Goal: Task Accomplishment & Management: Manage account settings

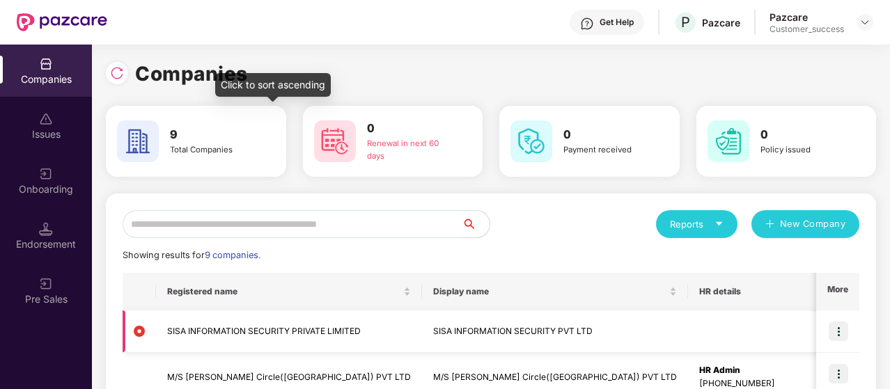
scroll to position [175, 0]
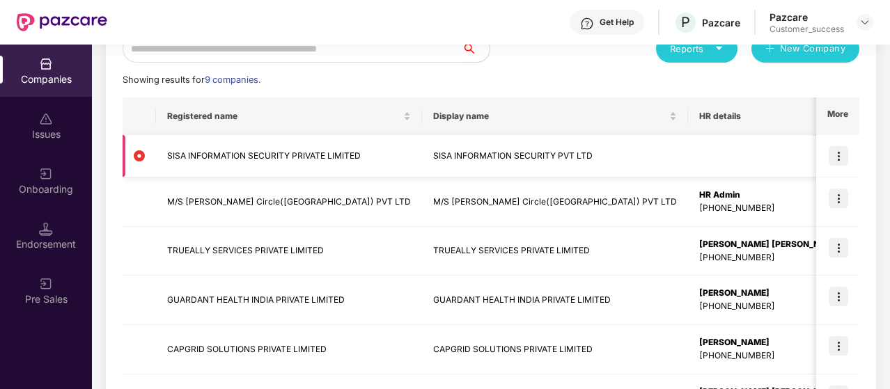
click at [844, 155] on img at bounding box center [838, 155] width 19 height 19
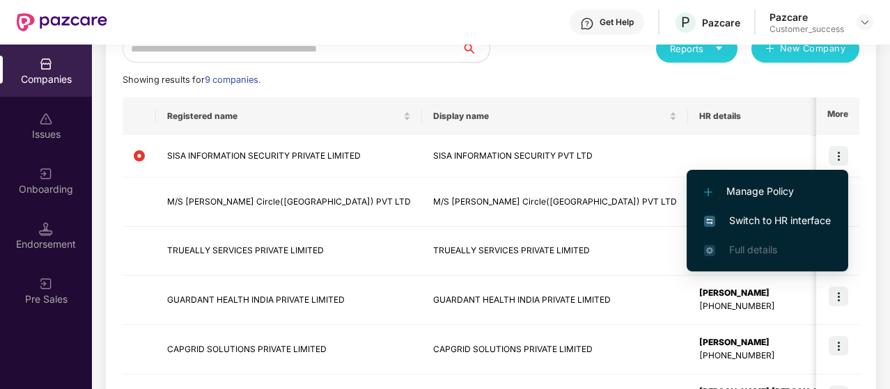
click at [781, 191] on span "Manage Policy" at bounding box center [767, 191] width 127 height 15
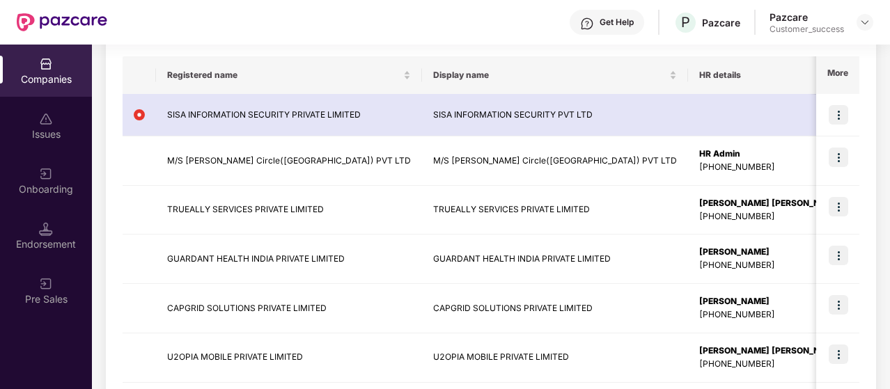
scroll to position [216, 0]
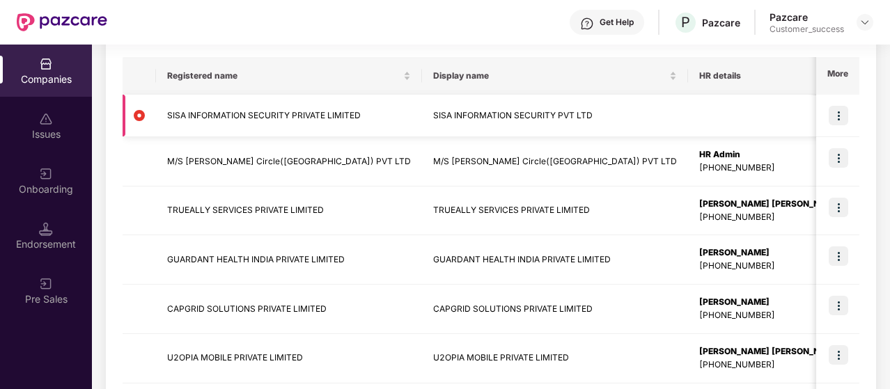
click at [245, 119] on td "SISA INFORMATION SECURITY PRIVATE LIMITED" at bounding box center [289, 116] width 266 height 42
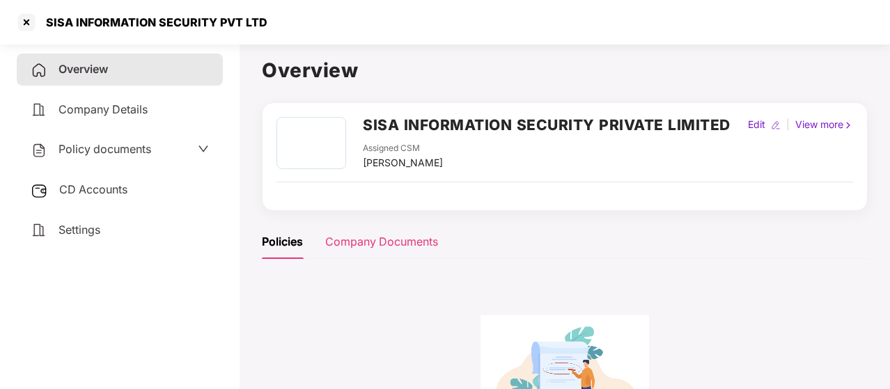
click at [393, 233] on div "Company Documents" at bounding box center [381, 241] width 113 height 17
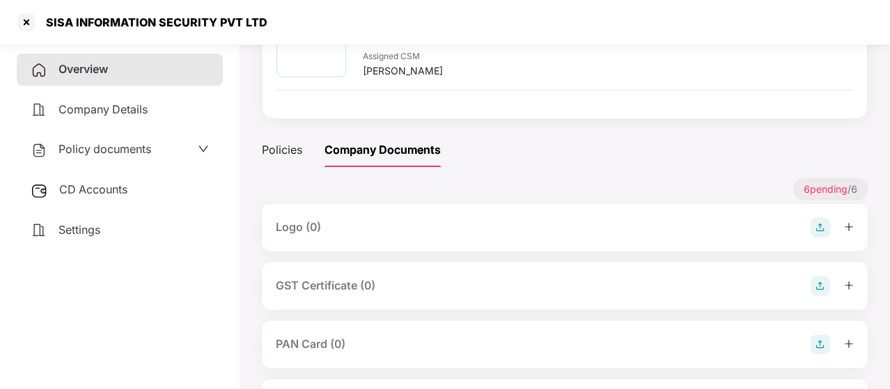
scroll to position [92, 0]
click at [25, 22] on div at bounding box center [26, 22] width 22 height 22
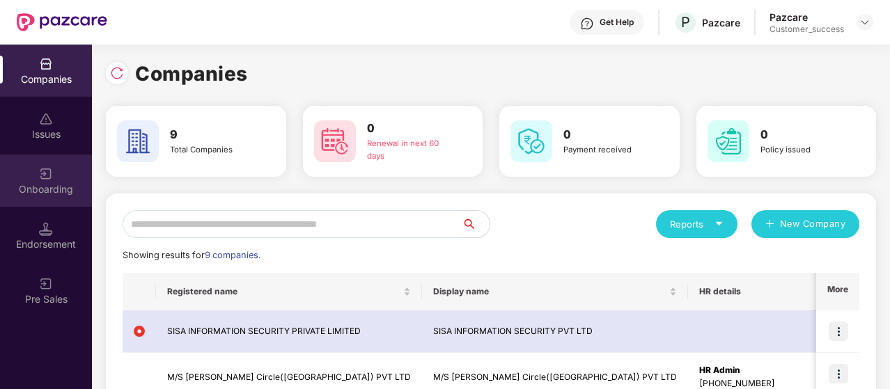
click at [48, 181] on div "Onboarding" at bounding box center [46, 181] width 92 height 52
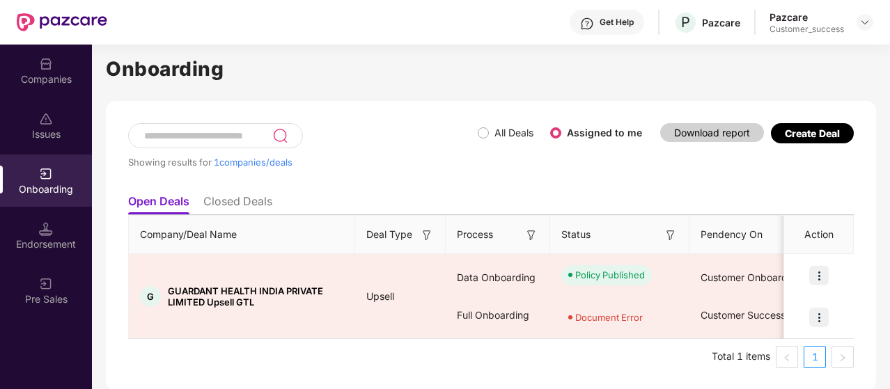
scroll to position [13, 0]
click at [56, 240] on div "Endorsement" at bounding box center [46, 244] width 92 height 14
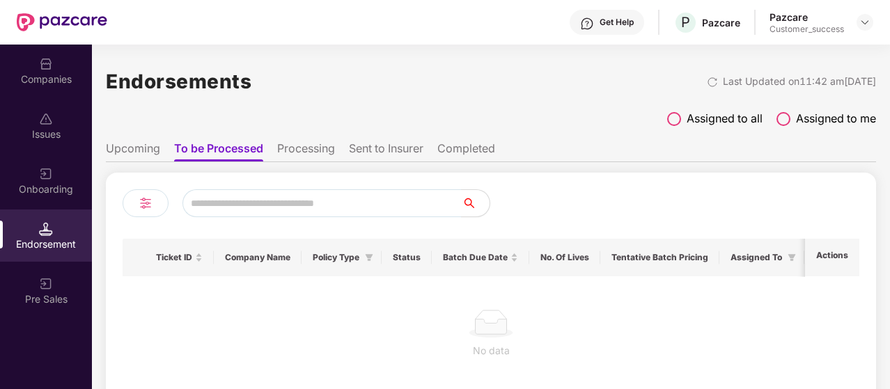
scroll to position [19, 0]
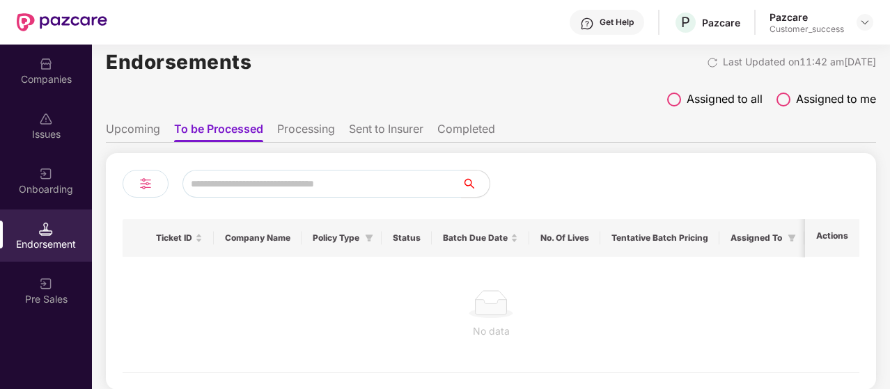
click at [150, 122] on li "Upcoming" at bounding box center [133, 132] width 54 height 20
click at [308, 133] on li "Processing" at bounding box center [305, 132] width 58 height 20
click at [384, 127] on li "Sent to Insurer" at bounding box center [386, 132] width 75 height 20
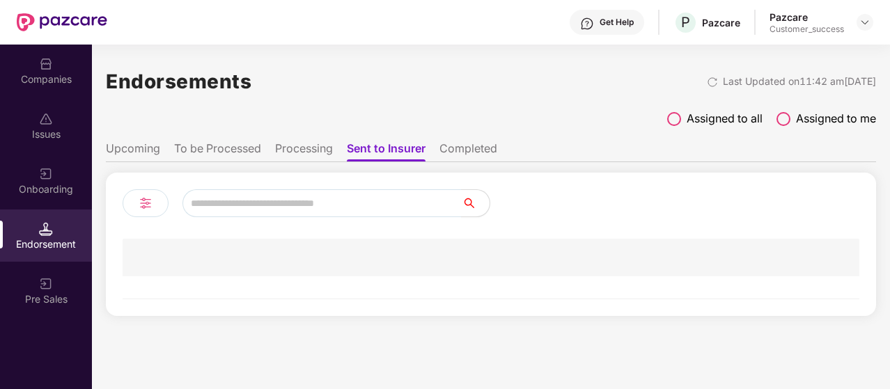
scroll to position [0, 0]
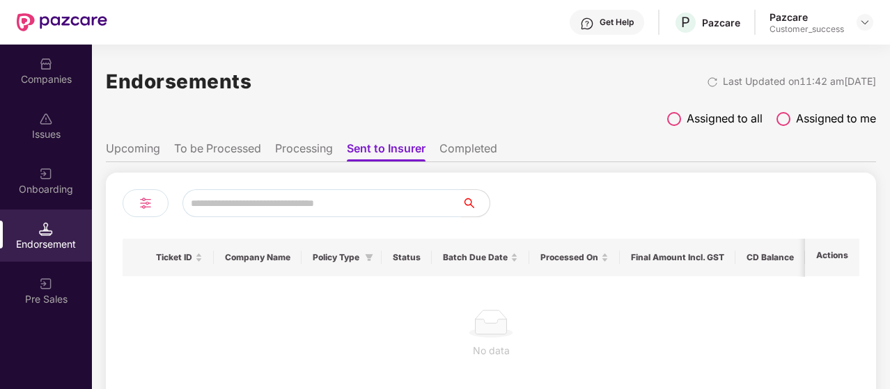
click at [453, 150] on li "Completed" at bounding box center [468, 151] width 58 height 20
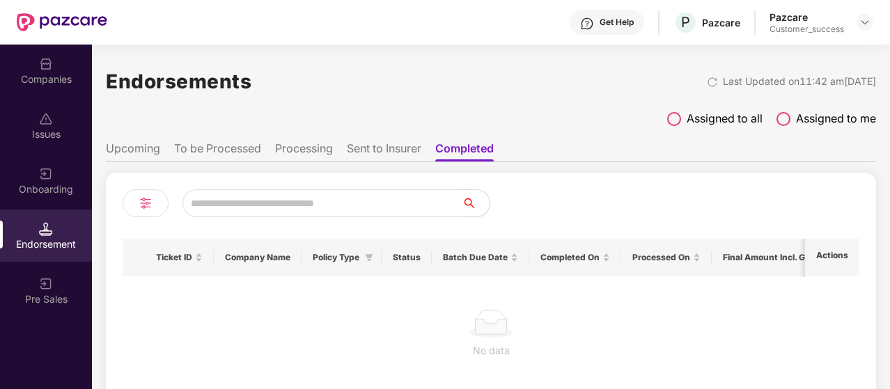
click at [49, 77] on div "Companies" at bounding box center [46, 79] width 92 height 14
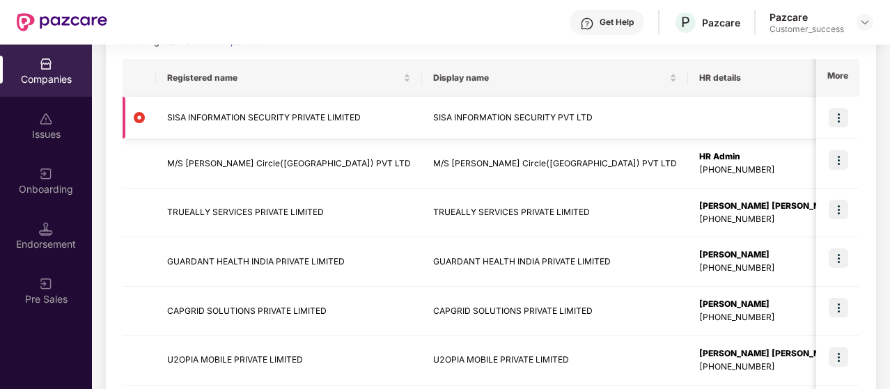
scroll to position [213, 0]
click at [845, 114] on img at bounding box center [838, 118] width 19 height 19
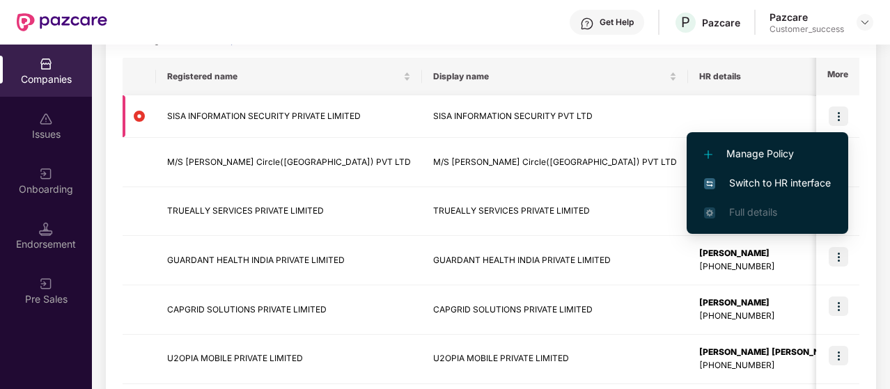
scroll to position [210, 0]
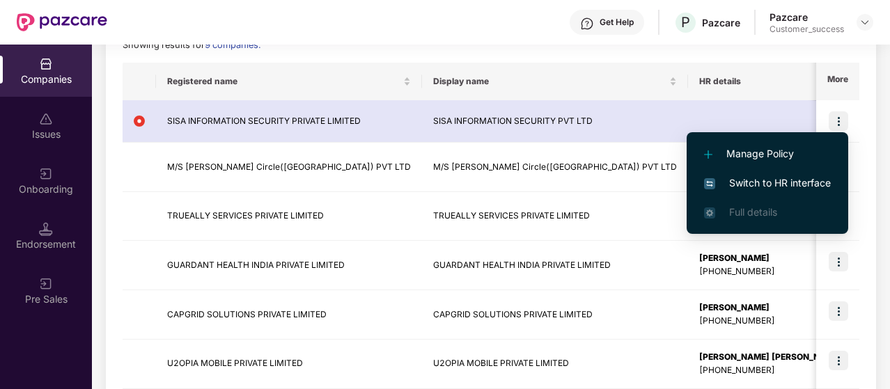
click at [387, 48] on div "Showing results for 9 companies." at bounding box center [491, 45] width 737 height 14
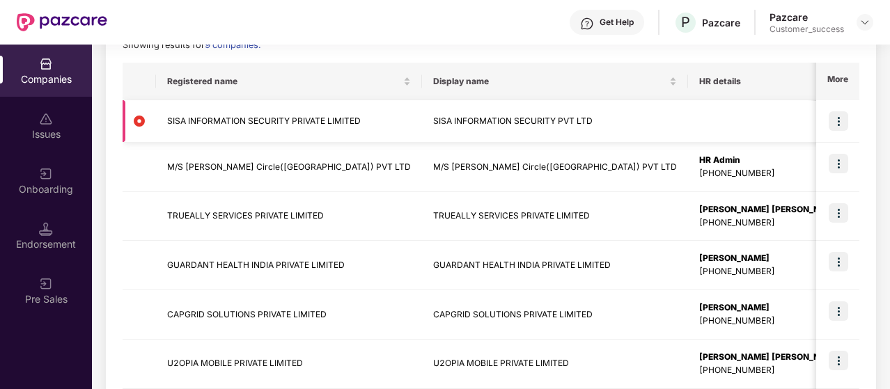
scroll to position [114, 0]
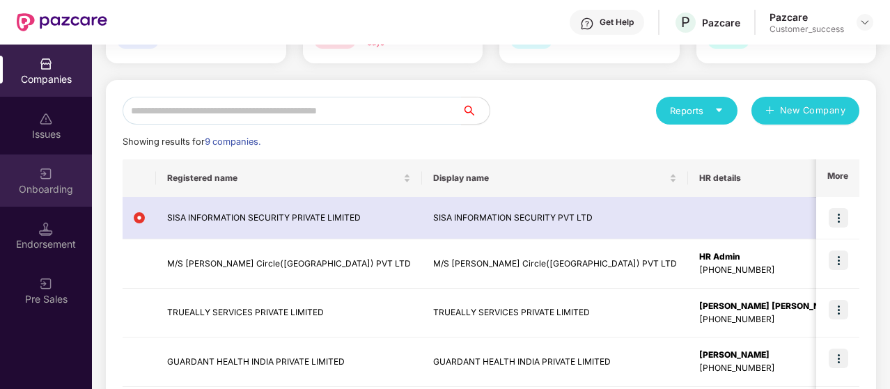
click at [41, 197] on div "Onboarding" at bounding box center [46, 181] width 92 height 52
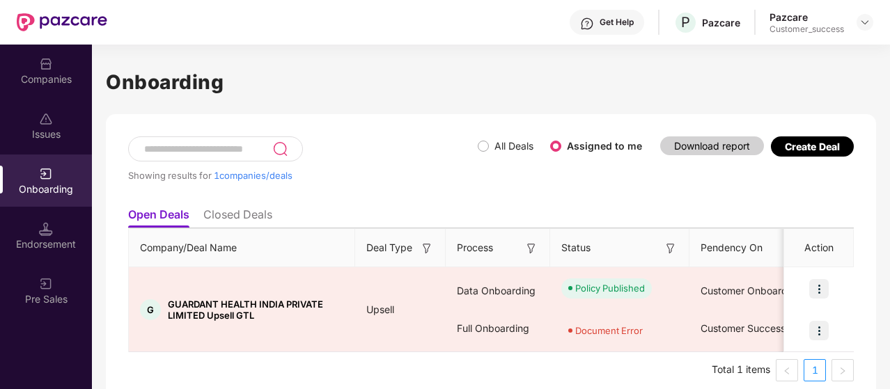
scroll to position [13, 0]
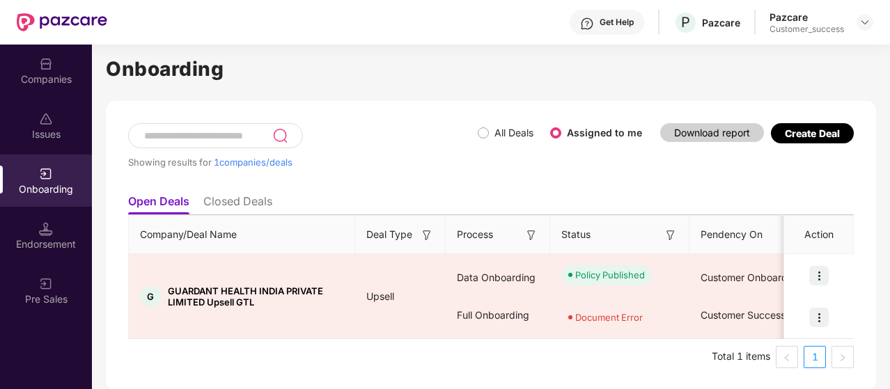
click at [478, 126] on label "All Deals" at bounding box center [508, 132] width 61 height 15
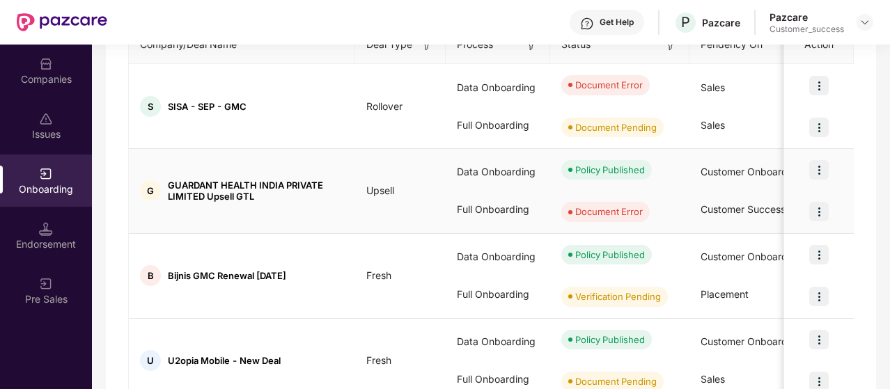
scroll to position [204, 0]
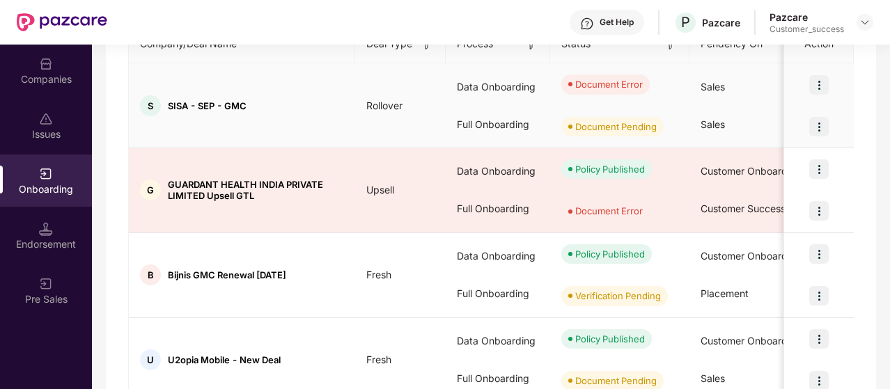
click at [819, 79] on img at bounding box center [818, 84] width 19 height 19
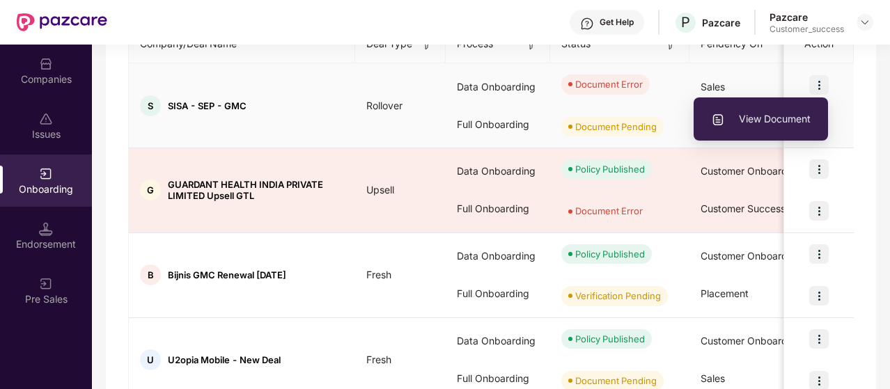
click at [777, 107] on li "View Document" at bounding box center [761, 118] width 134 height 29
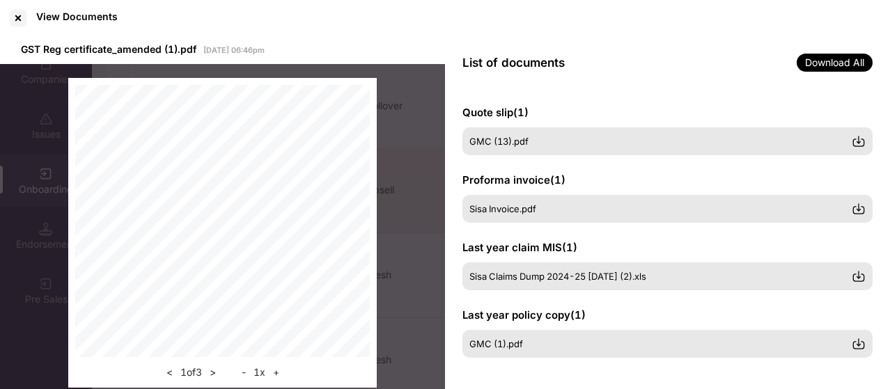
scroll to position [0, 0]
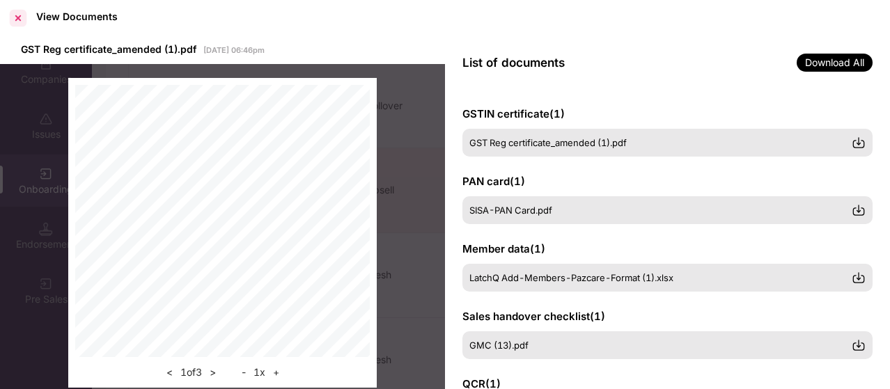
click at [25, 19] on div at bounding box center [18, 18] width 22 height 22
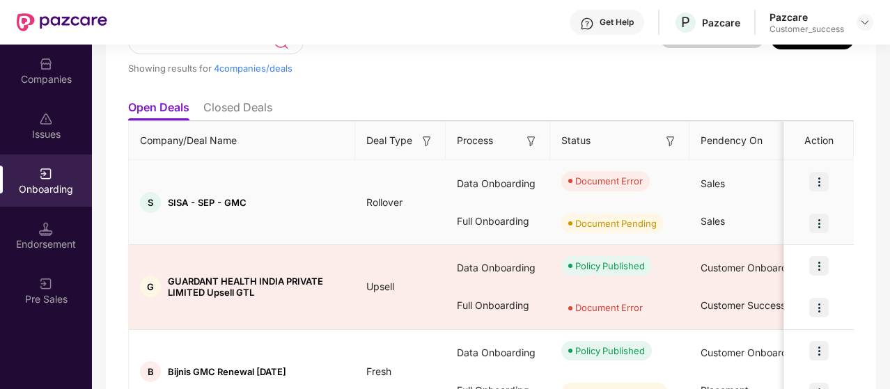
scroll to position [107, 0]
click at [826, 187] on img at bounding box center [818, 182] width 19 height 19
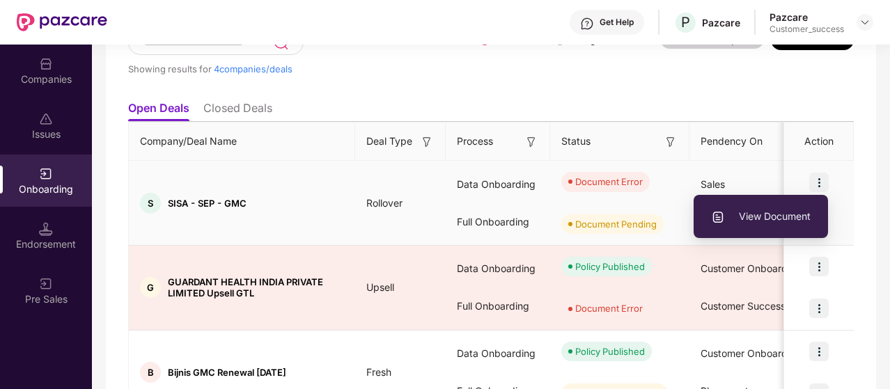
click at [734, 166] on div "Sales" at bounding box center [758, 185] width 139 height 38
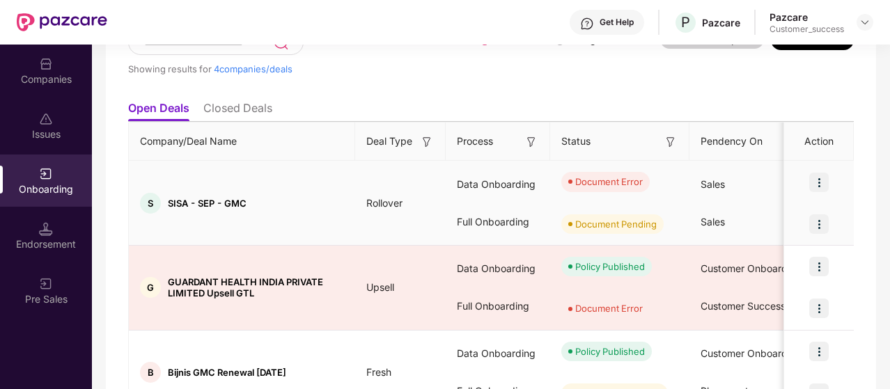
scroll to position [142, 0]
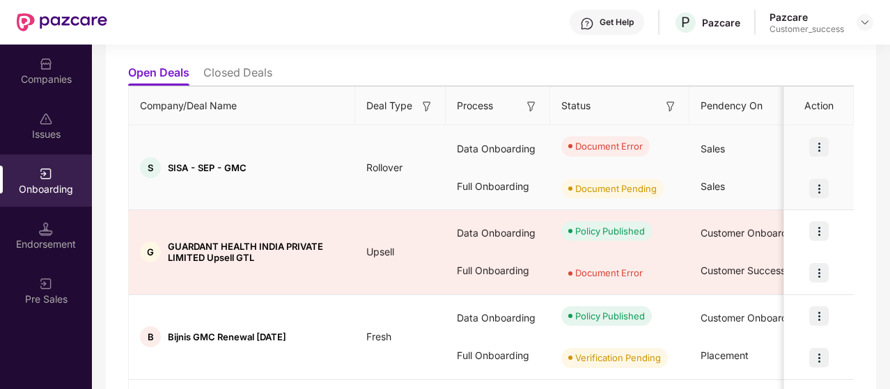
click at [822, 183] on img at bounding box center [818, 188] width 19 height 19
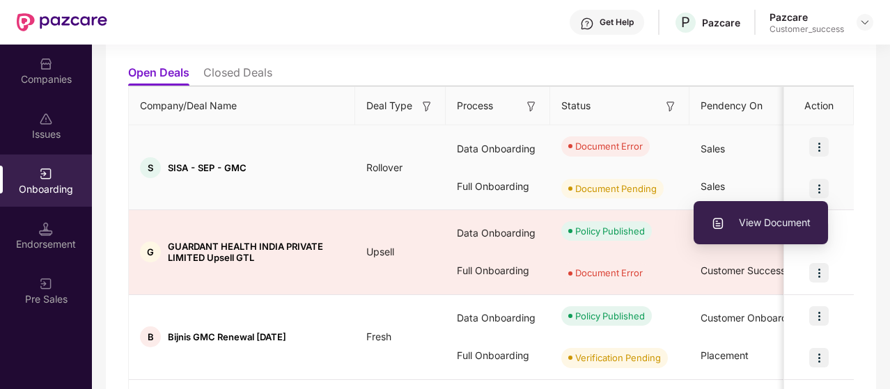
click at [639, 141] on div "Document Error" at bounding box center [609, 146] width 68 height 14
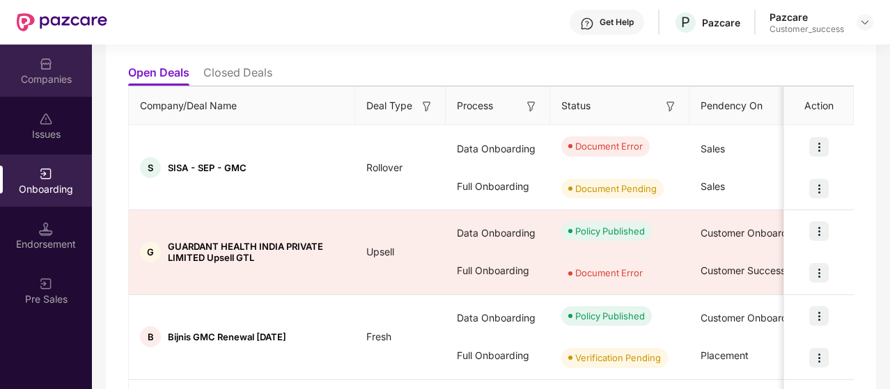
click at [51, 86] on div "Companies" at bounding box center [46, 71] width 92 height 52
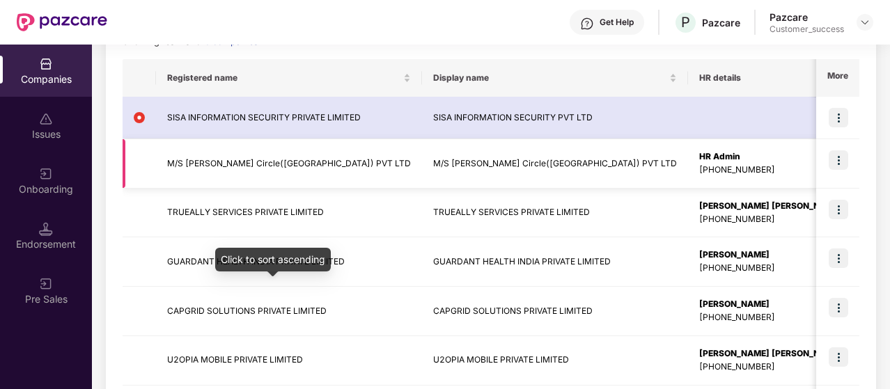
scroll to position [214, 0]
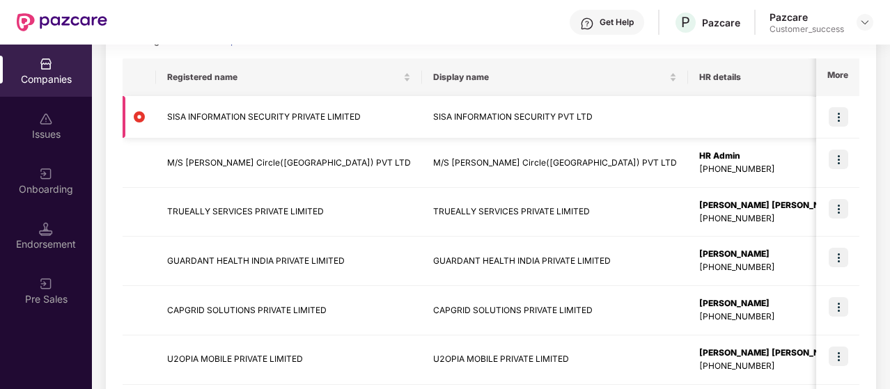
click at [831, 126] on img at bounding box center [838, 116] width 19 height 19
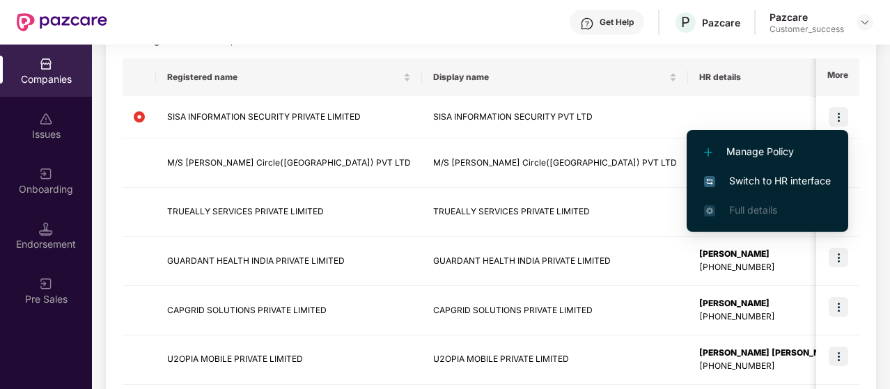
click at [788, 157] on span "Manage Policy" at bounding box center [767, 151] width 127 height 15
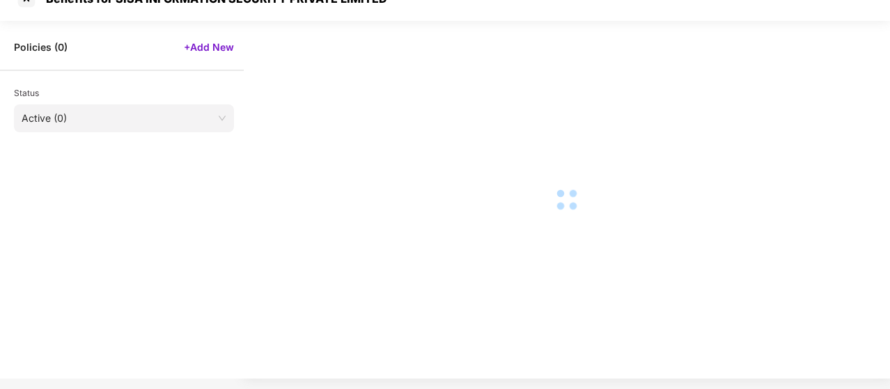
scroll to position [10, 0]
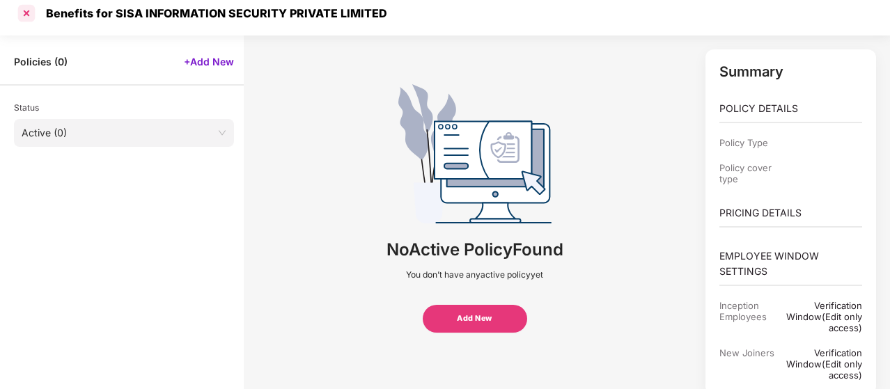
click at [24, 5] on div at bounding box center [26, 13] width 22 height 22
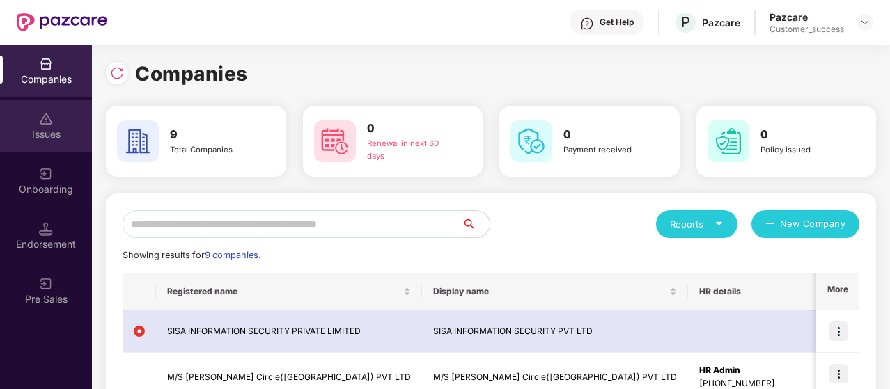
click at [54, 129] on div "Issues" at bounding box center [46, 134] width 92 height 14
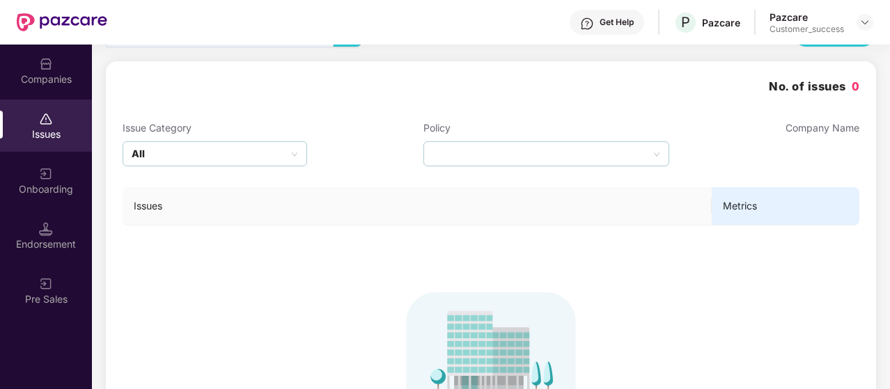
scroll to position [20, 0]
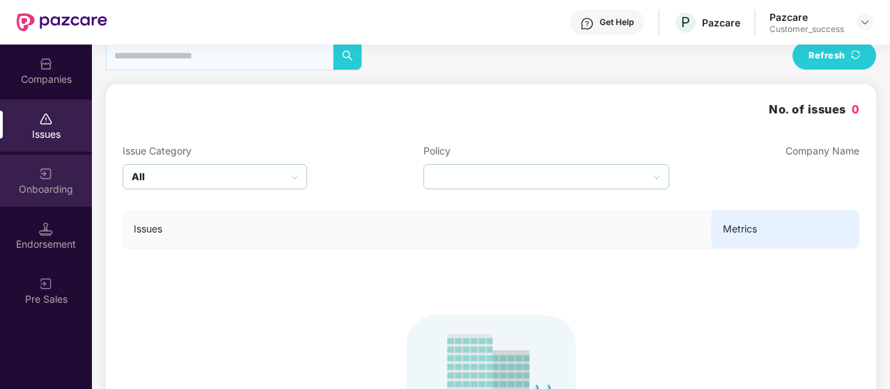
click at [55, 183] on div "Onboarding" at bounding box center [46, 189] width 92 height 14
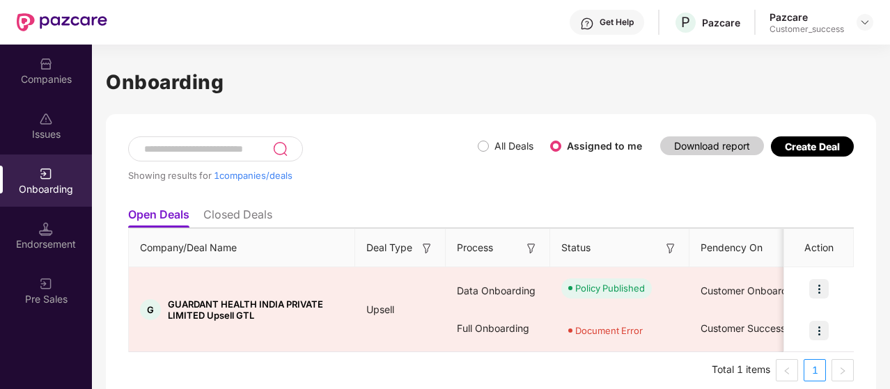
scroll to position [13, 0]
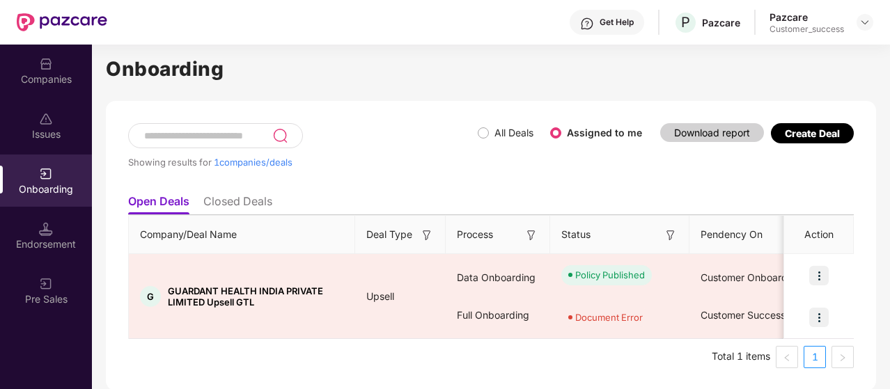
click at [242, 197] on li "Closed Deals" at bounding box center [237, 204] width 69 height 20
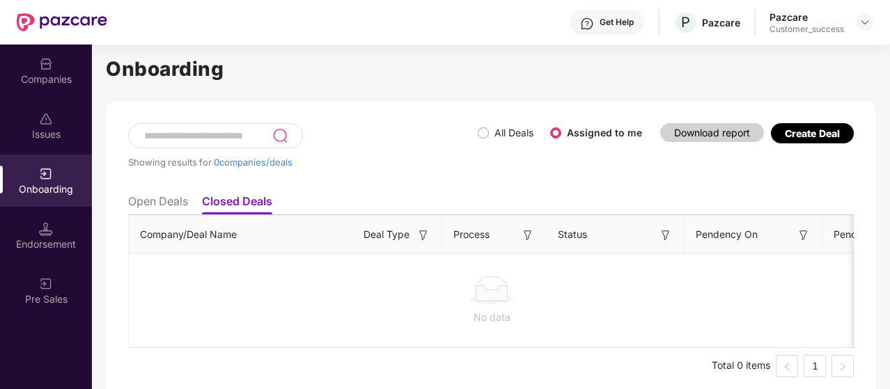
scroll to position [0, 0]
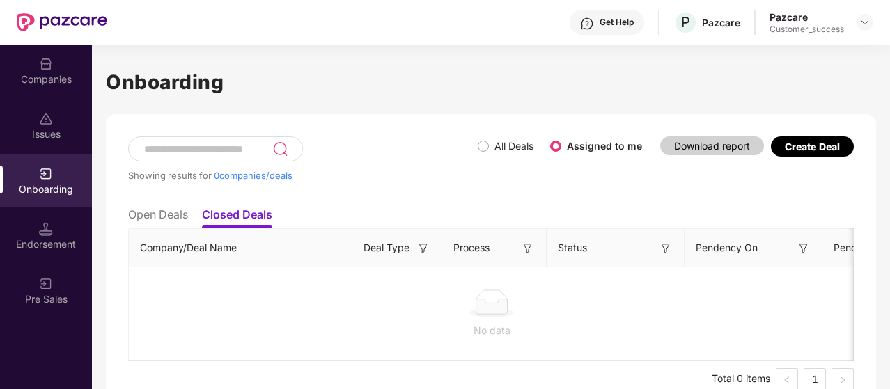
click at [172, 214] on li "Open Deals" at bounding box center [158, 218] width 60 height 20
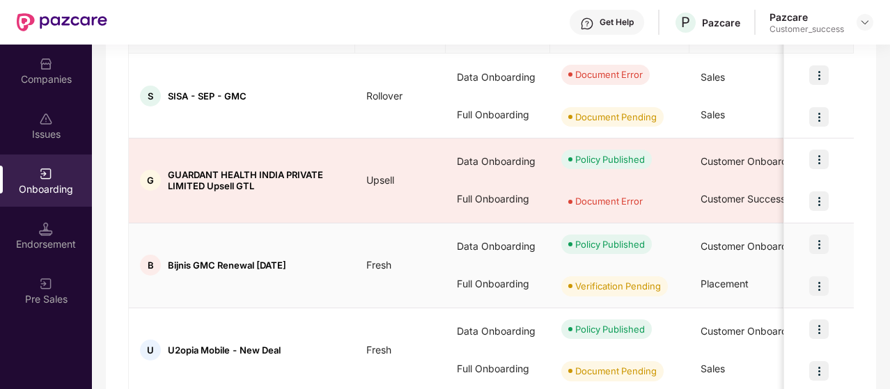
scroll to position [212, 0]
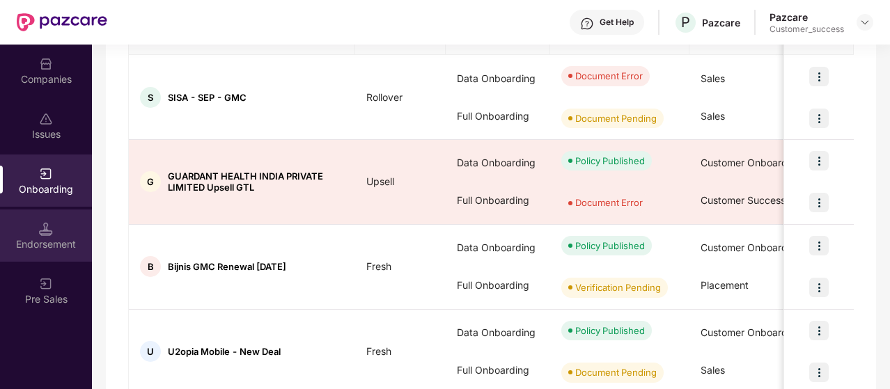
click at [58, 250] on div "Endorsement" at bounding box center [46, 244] width 92 height 14
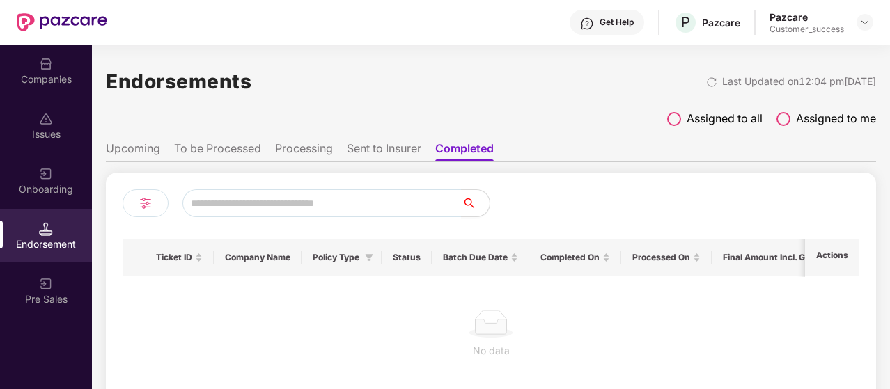
click at [152, 151] on li "Upcoming" at bounding box center [133, 151] width 54 height 20
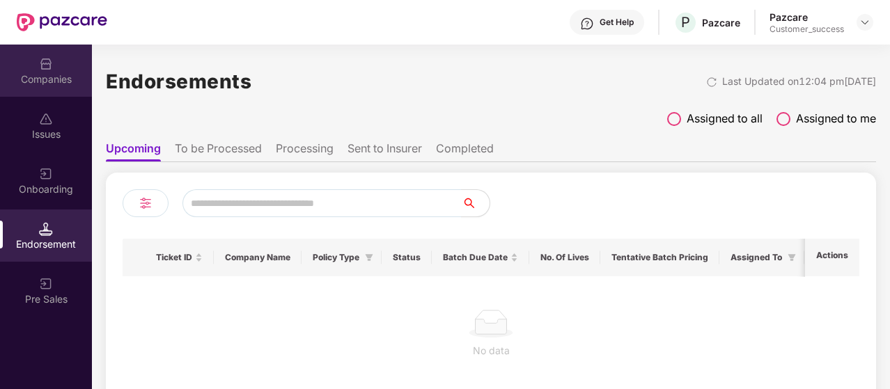
click at [32, 71] on div "Companies" at bounding box center [46, 71] width 92 height 52
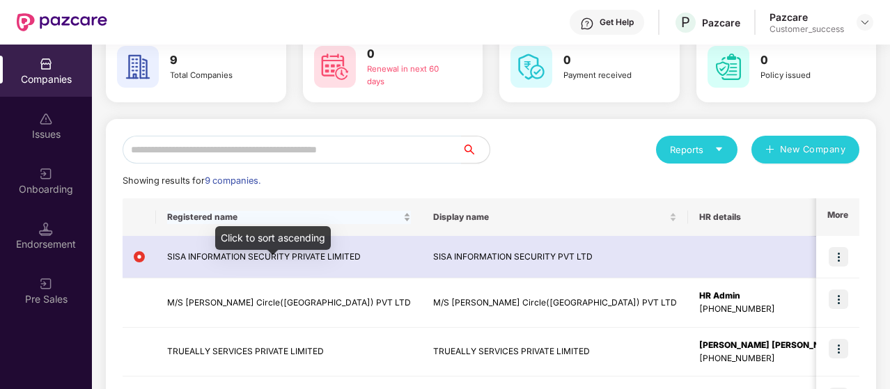
scroll to position [75, 0]
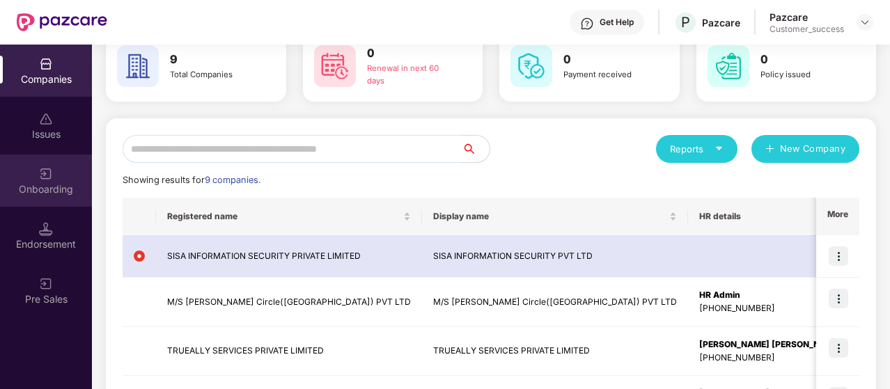
click at [50, 177] on img at bounding box center [46, 174] width 14 height 14
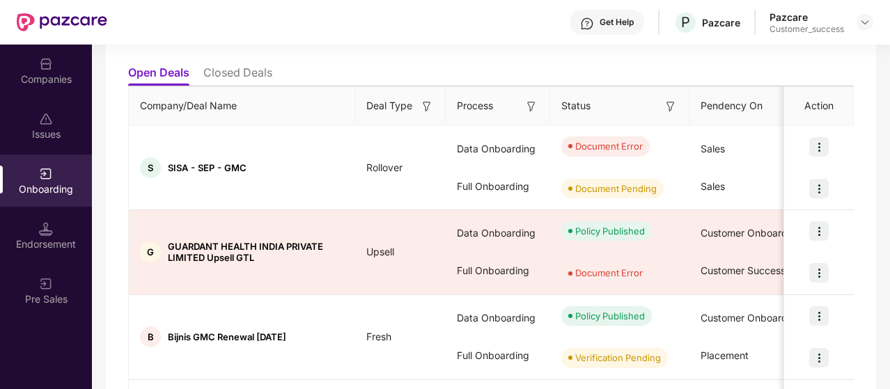
scroll to position [143, 0]
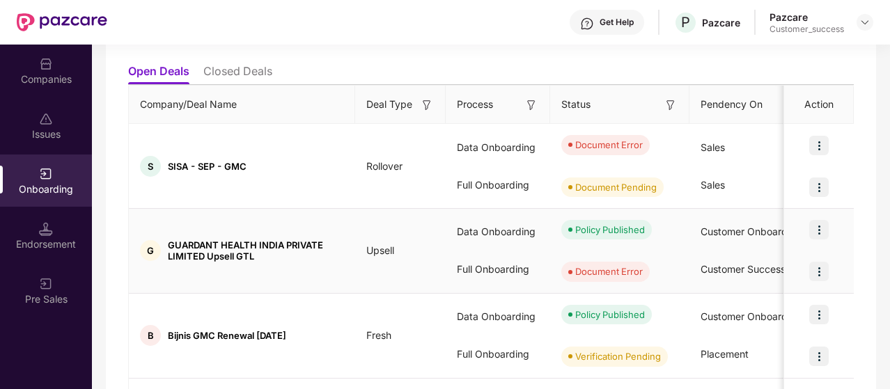
click at [814, 270] on img at bounding box center [818, 271] width 19 height 19
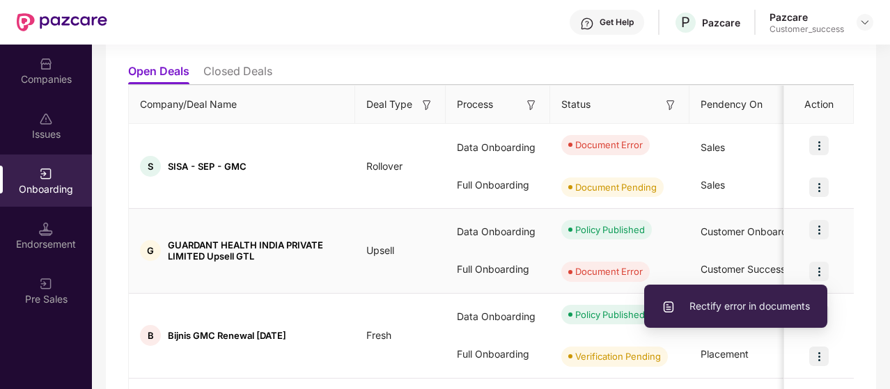
click at [763, 306] on span "Rectify error in documents" at bounding box center [736, 306] width 148 height 15
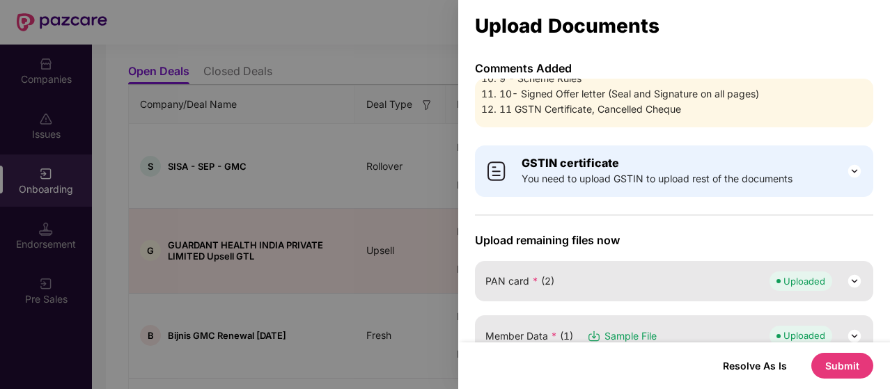
scroll to position [74, 0]
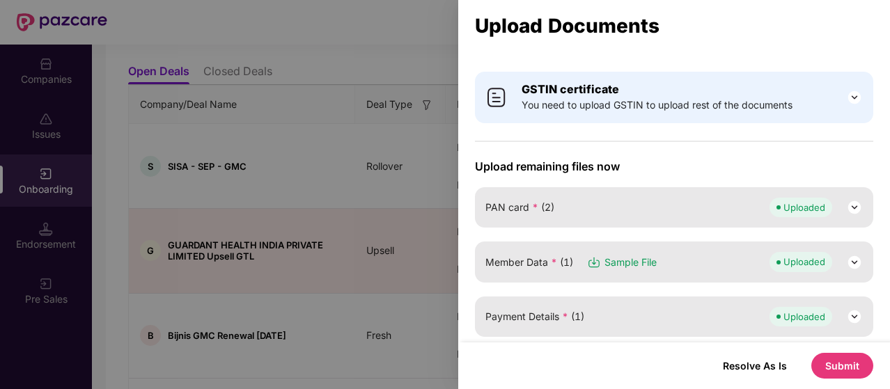
click at [363, 170] on div at bounding box center [445, 194] width 890 height 389
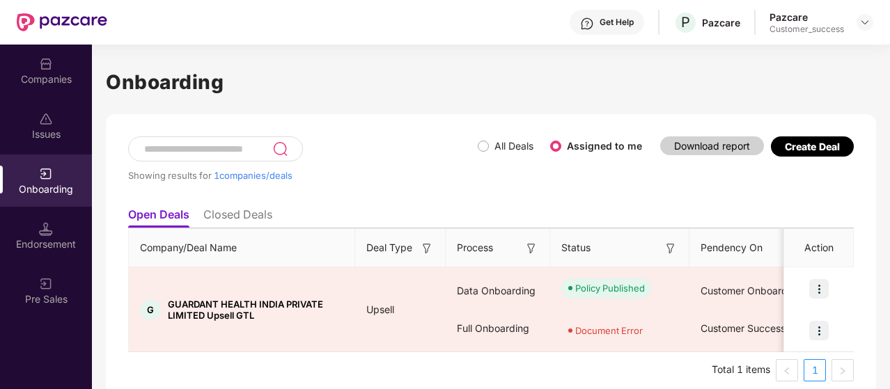
click at [474, 144] on div "Showing results for 1 companies/deals" at bounding box center [303, 168] width 350 height 64
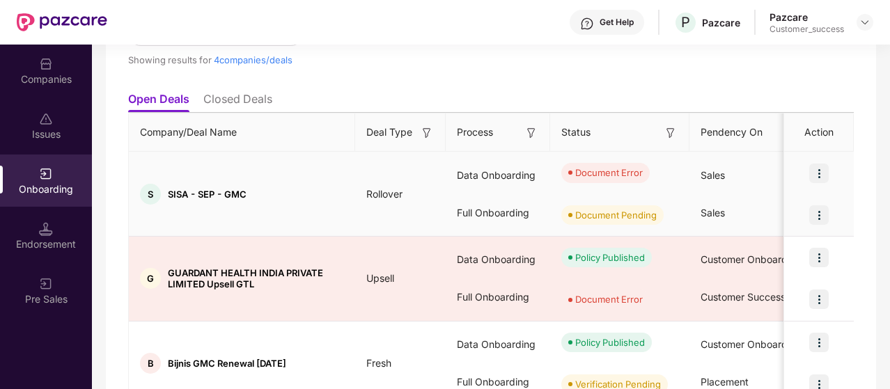
scroll to position [117, 0]
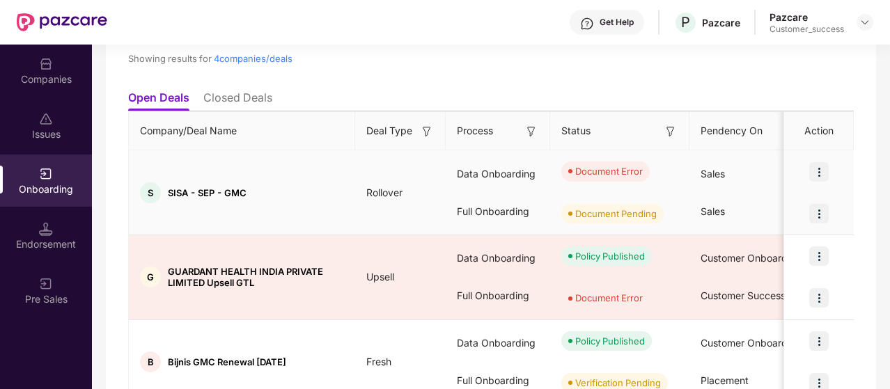
click at [820, 169] on img at bounding box center [818, 171] width 19 height 19
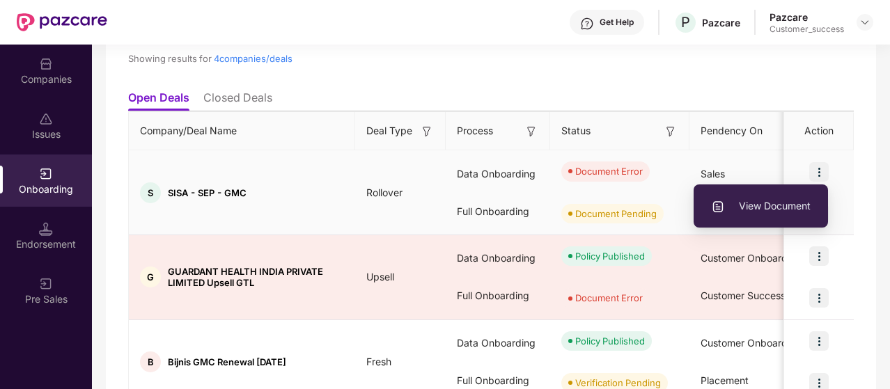
click at [803, 204] on span "View Document" at bounding box center [761, 205] width 100 height 15
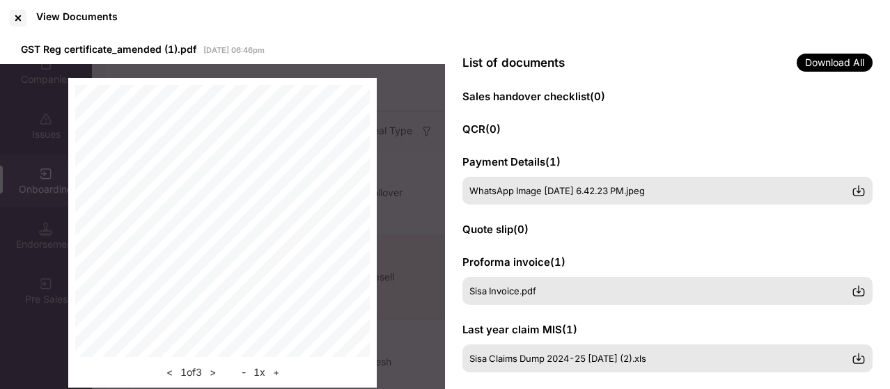
scroll to position [269, 0]
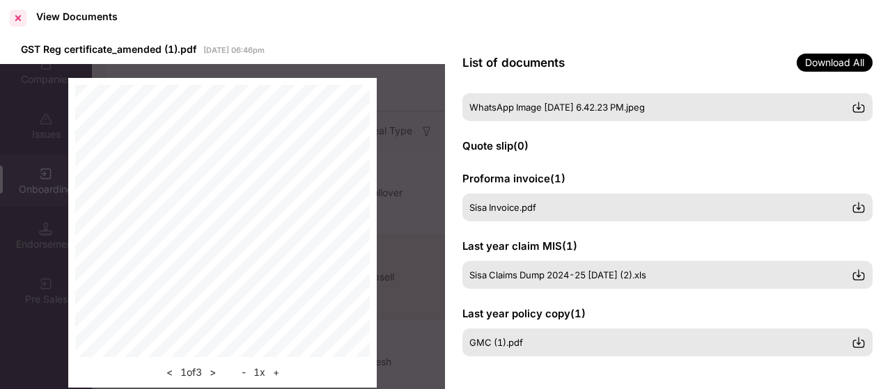
click at [12, 19] on div at bounding box center [18, 18] width 22 height 22
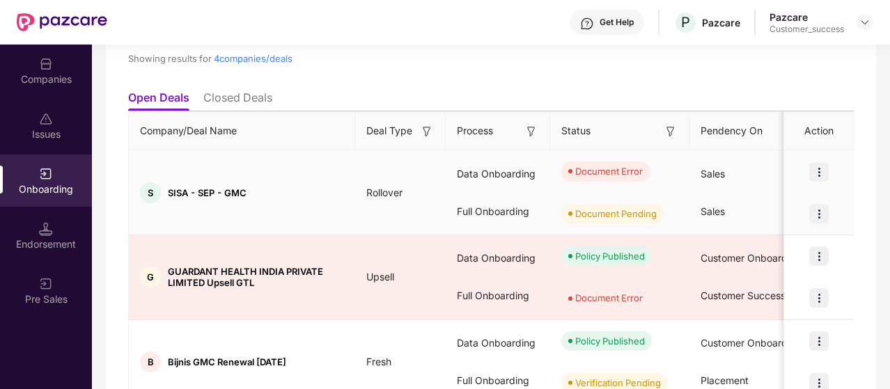
click at [809, 212] on img at bounding box center [818, 213] width 19 height 19
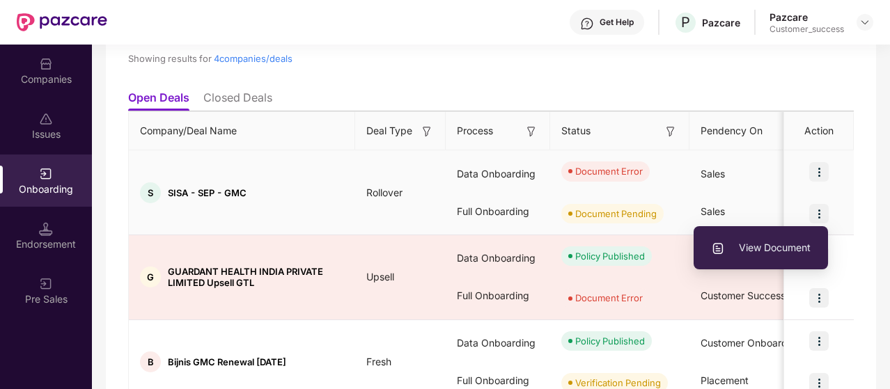
click at [775, 242] on span "View Document" at bounding box center [761, 247] width 100 height 15
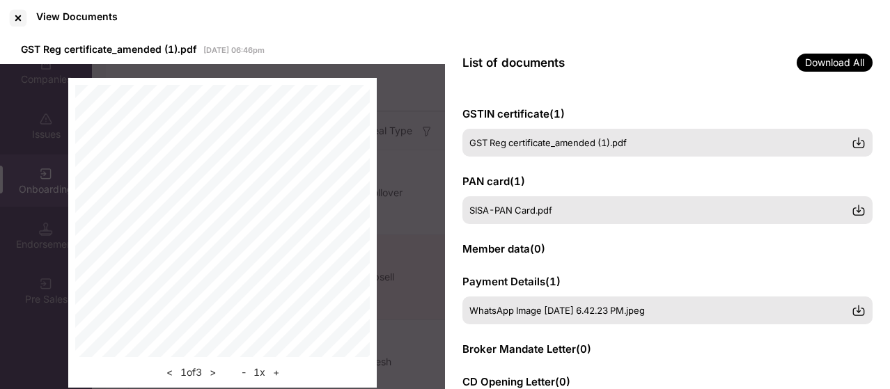
scroll to position [99, 0]
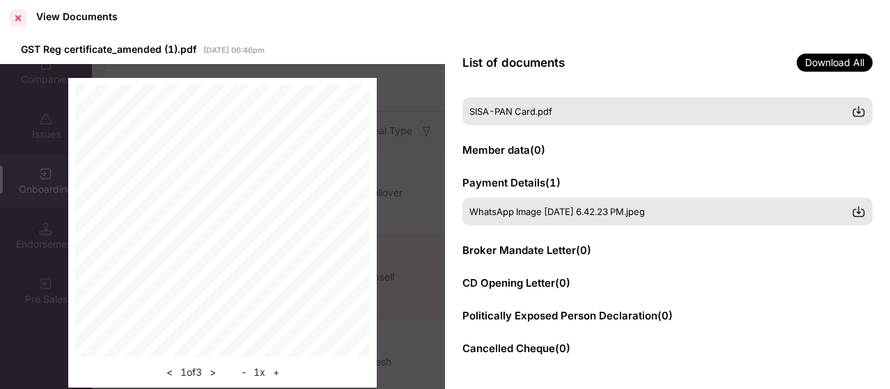
click at [24, 24] on div at bounding box center [18, 18] width 22 height 22
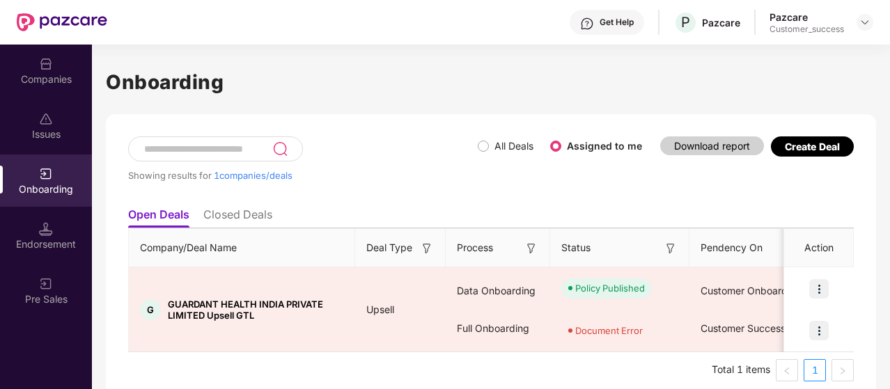
scroll to position [13, 0]
click at [259, 214] on li "Closed Deals" at bounding box center [237, 218] width 69 height 20
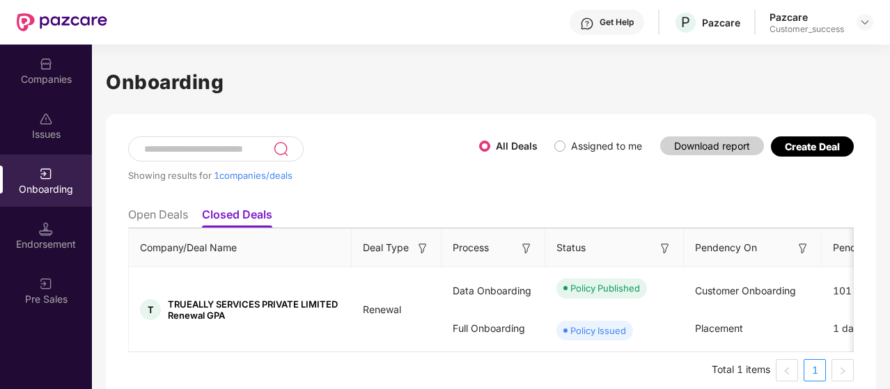
click at [159, 213] on li "Open Deals" at bounding box center [158, 218] width 60 height 20
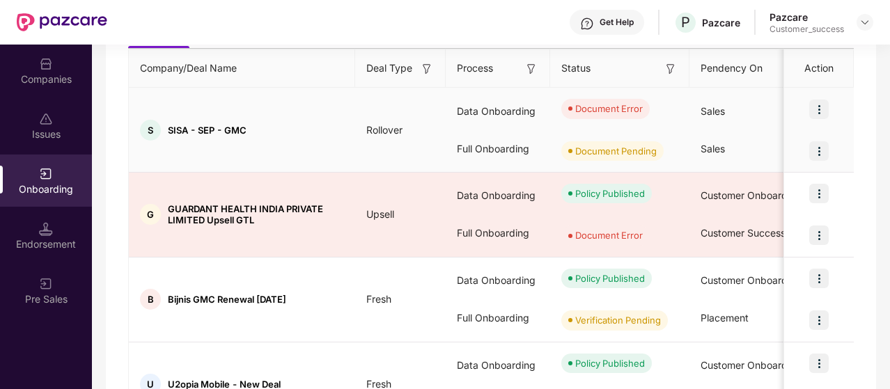
scroll to position [182, 0]
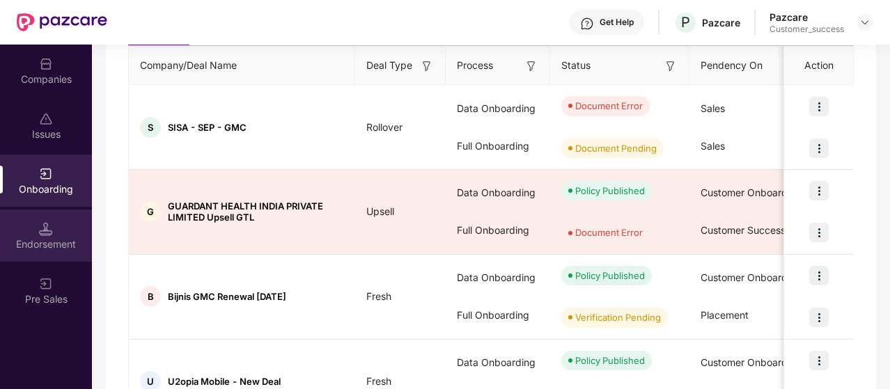
click at [42, 247] on div "Endorsement" at bounding box center [46, 244] width 92 height 14
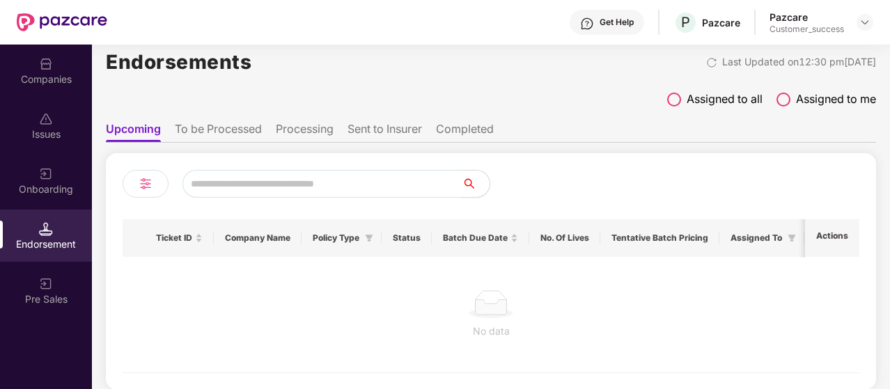
scroll to position [19, 0]
click at [670, 97] on span at bounding box center [674, 100] width 14 height 14
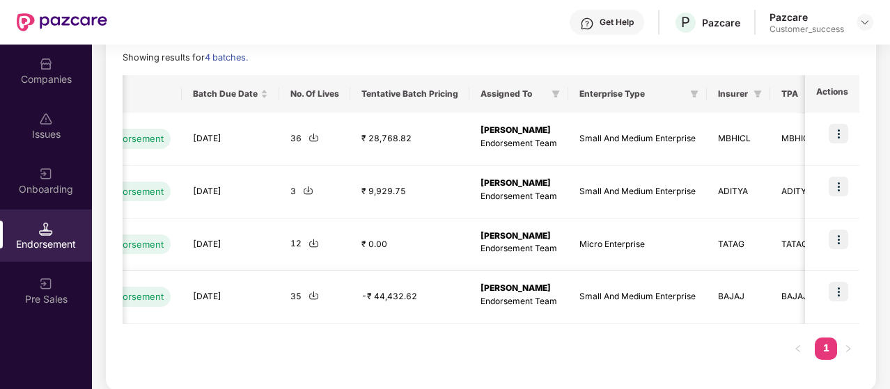
scroll to position [0, 1]
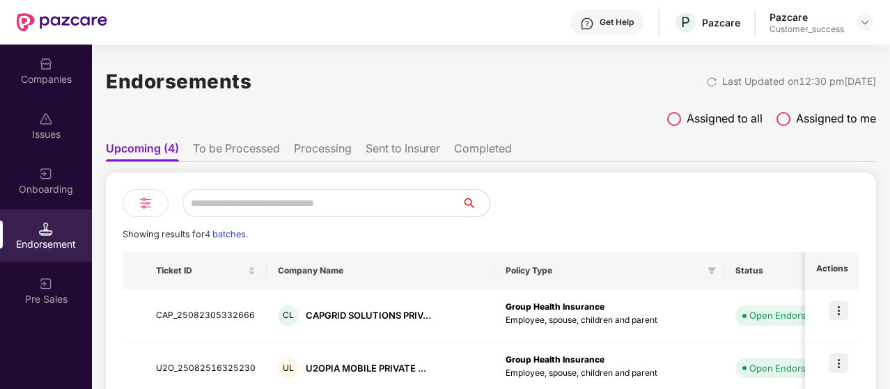
scroll to position [87, 0]
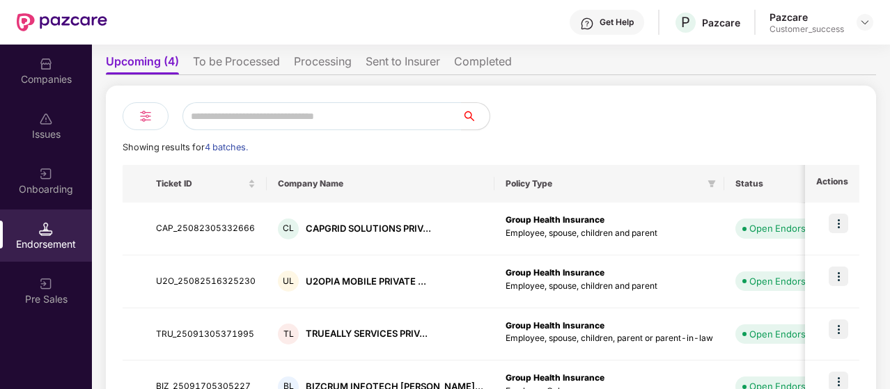
click at [483, 68] on li "Completed" at bounding box center [483, 64] width 58 height 20
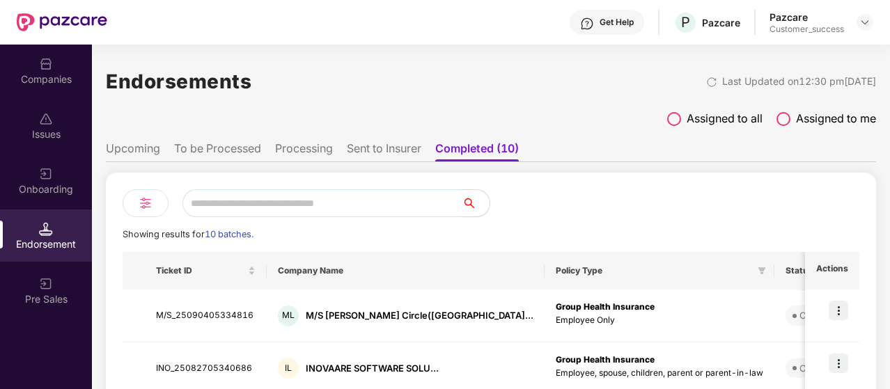
click at [137, 156] on li "Upcoming" at bounding box center [133, 151] width 54 height 20
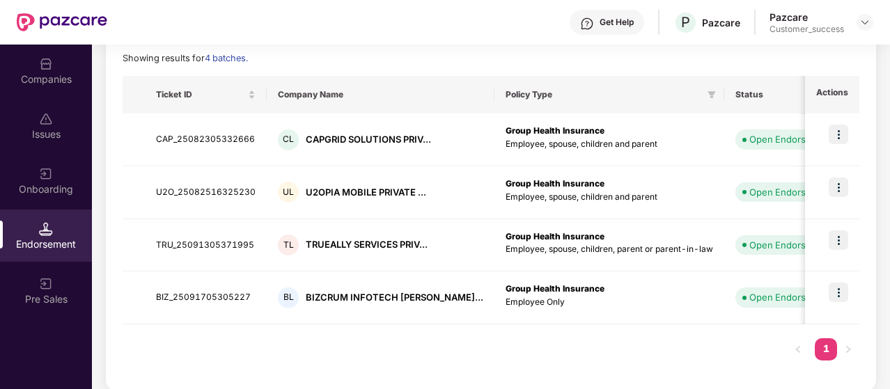
scroll to position [177, 0]
click at [298, 364] on div "Ticket ID Company Name Policy Type Status Batch Due Date No. Of Lives Tentative…" at bounding box center [491, 224] width 737 height 299
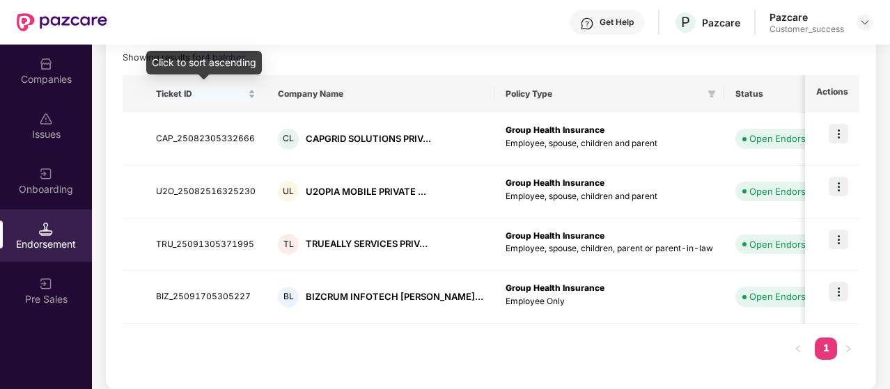
scroll to position [0, 0]
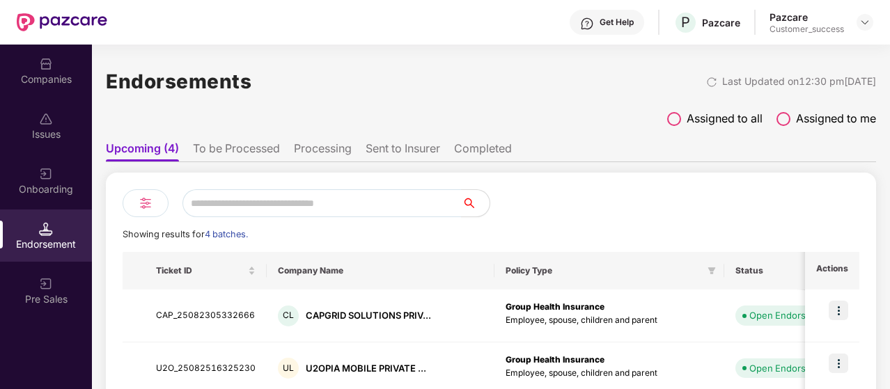
click at [38, 71] on div "Companies" at bounding box center [46, 71] width 92 height 52
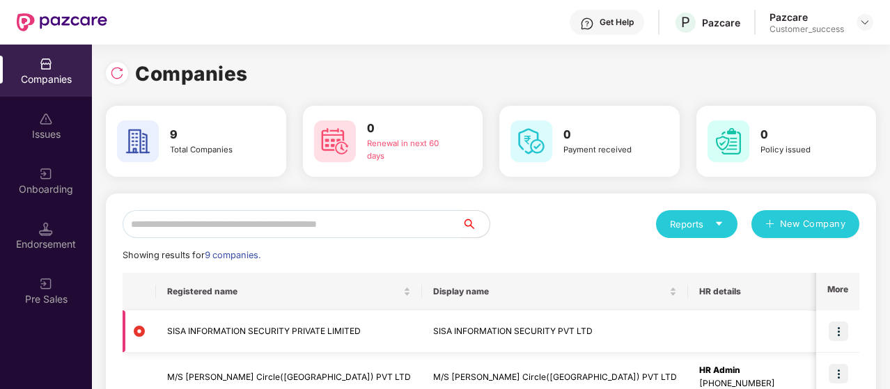
click at [844, 327] on img at bounding box center [838, 331] width 19 height 19
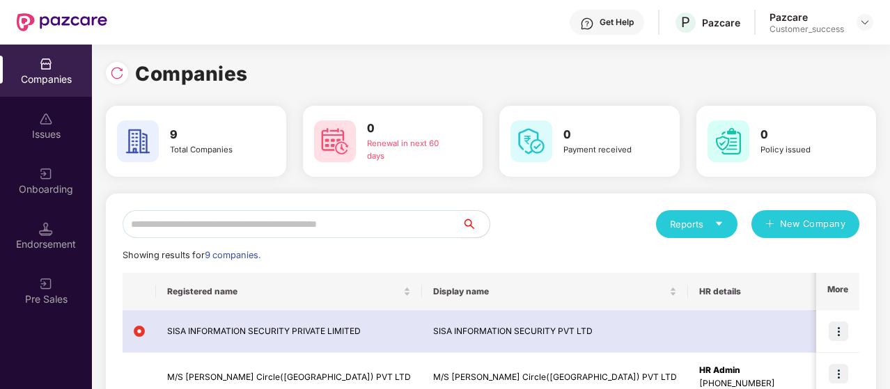
click at [56, 175] on div "Onboarding" at bounding box center [46, 181] width 92 height 52
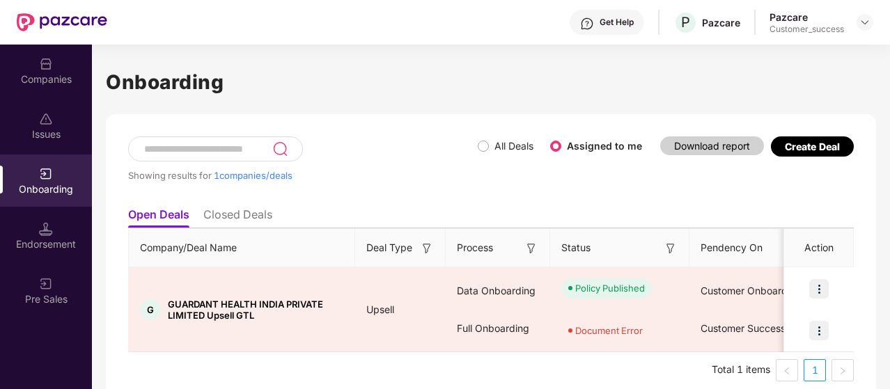
click at [512, 148] on label "All Deals" at bounding box center [513, 146] width 39 height 12
click at [489, 147] on span "All Deals" at bounding box center [514, 146] width 50 height 15
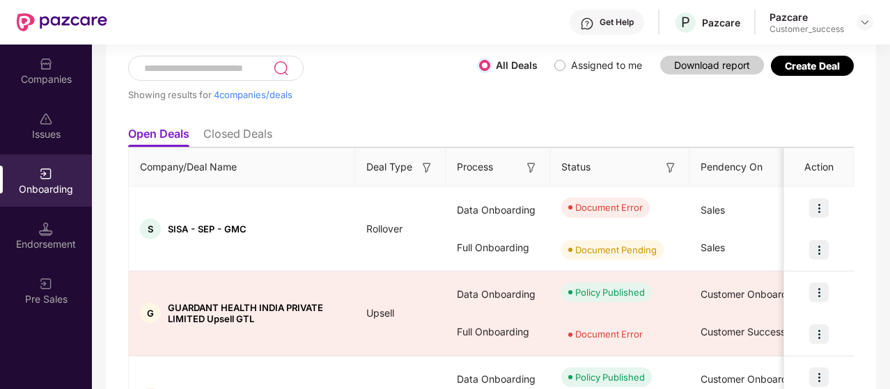
scroll to position [84, 0]
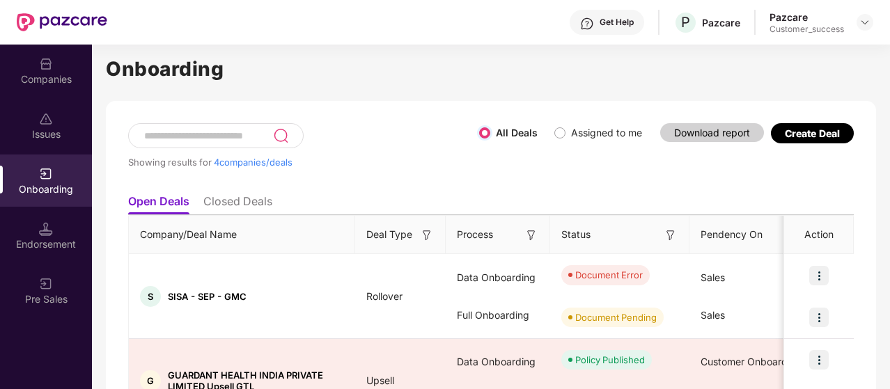
scroll to position [79, 0]
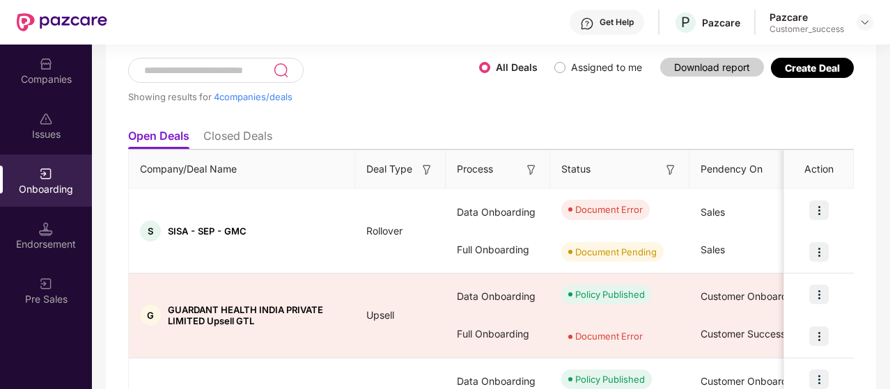
click at [308, 180] on th "Company/Deal Name" at bounding box center [242, 169] width 226 height 38
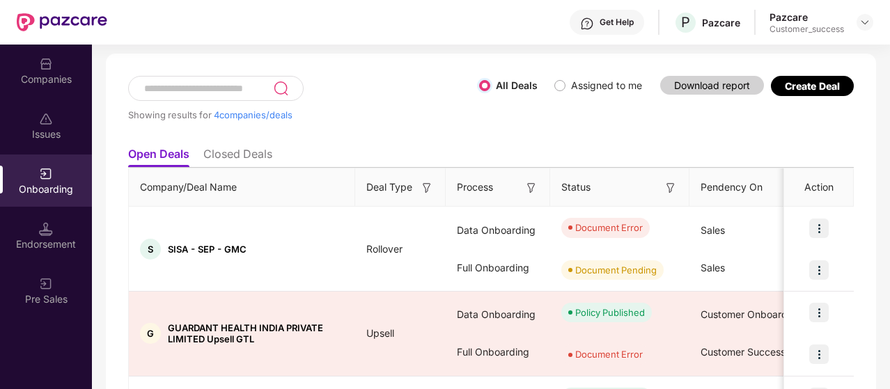
scroll to position [63, 0]
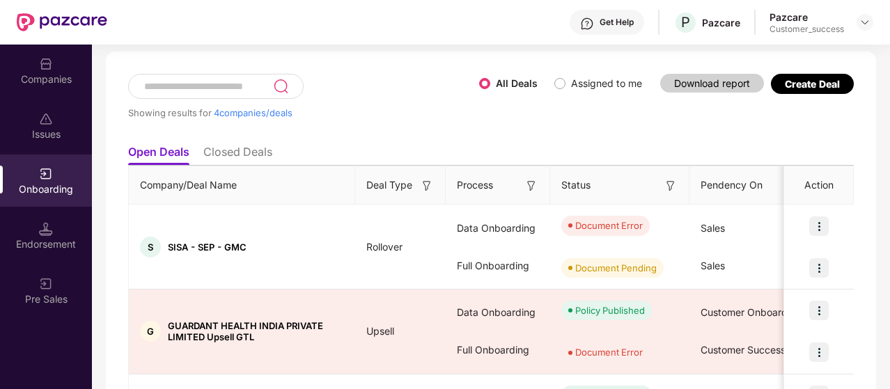
click at [40, 244] on div "Endorsement" at bounding box center [46, 244] width 92 height 14
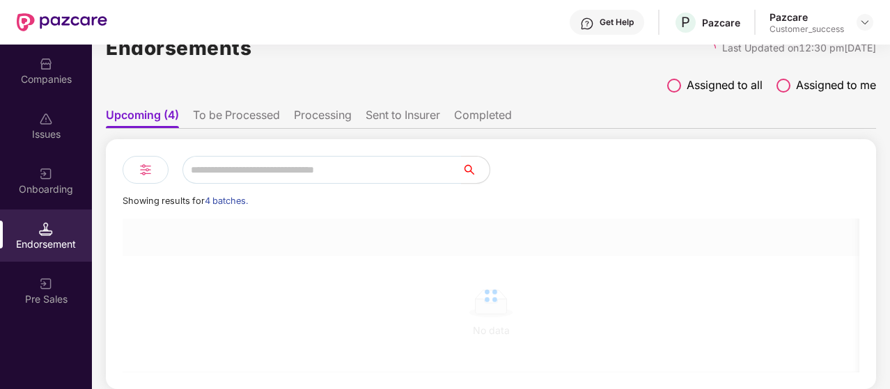
scroll to position [0, 0]
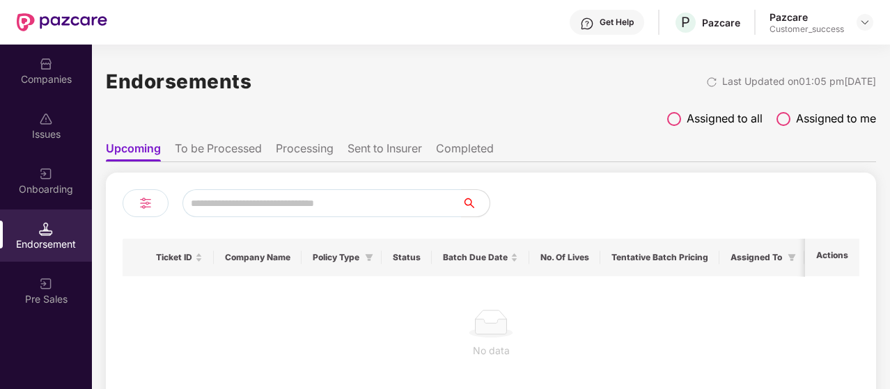
click at [671, 118] on span at bounding box center [674, 119] width 14 height 14
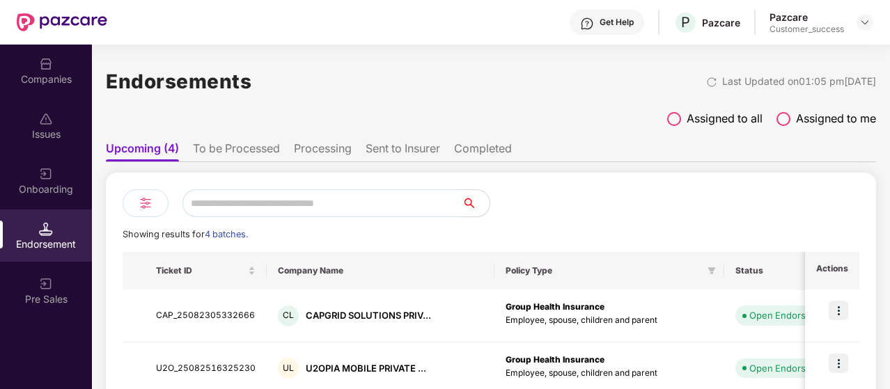
scroll to position [177, 0]
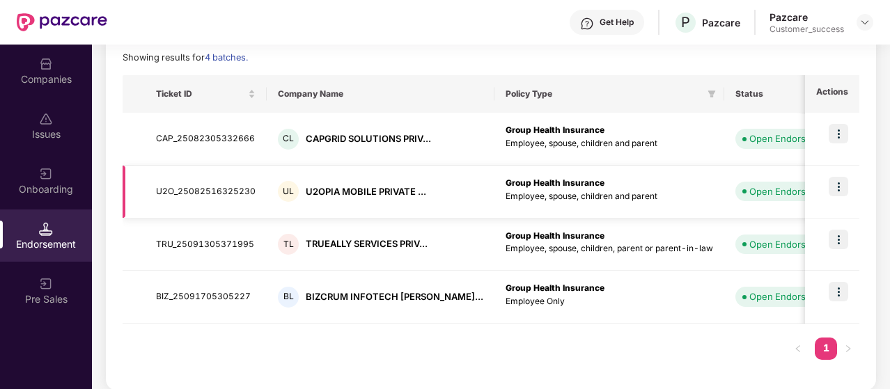
click at [554, 187] on div "Group Health Insurance Employee, spouse, children and parent" at bounding box center [610, 190] width 208 height 26
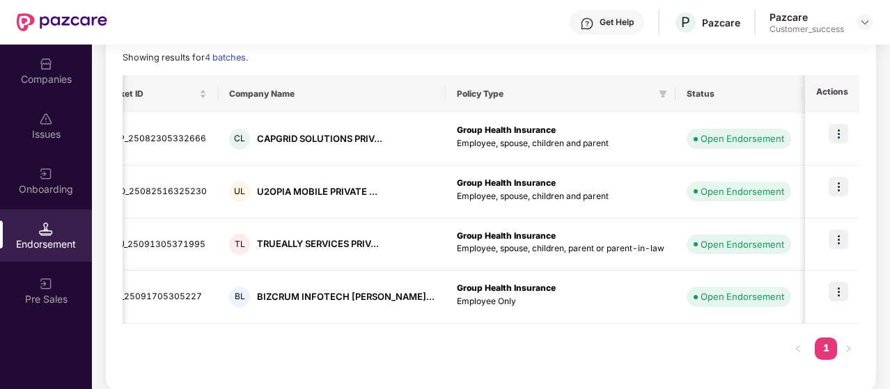
scroll to position [0, 112]
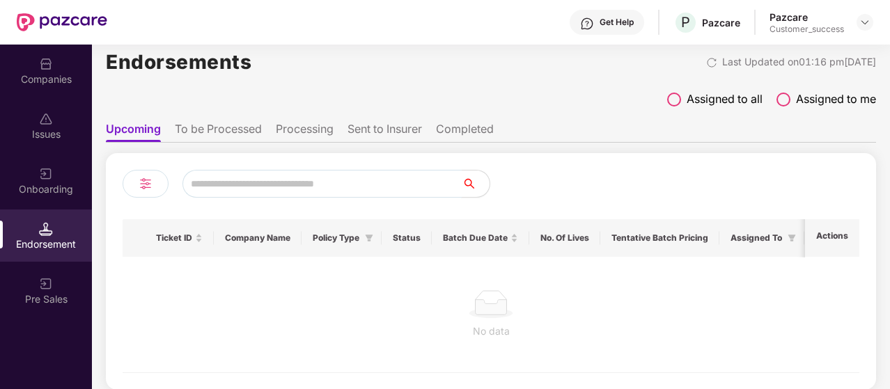
scroll to position [18, 0]
click at [677, 95] on label "Assigned to all" at bounding box center [714, 100] width 95 height 17
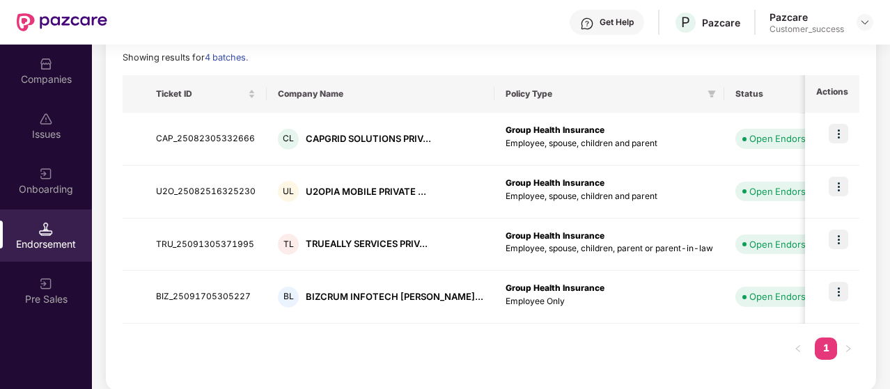
scroll to position [0, 0]
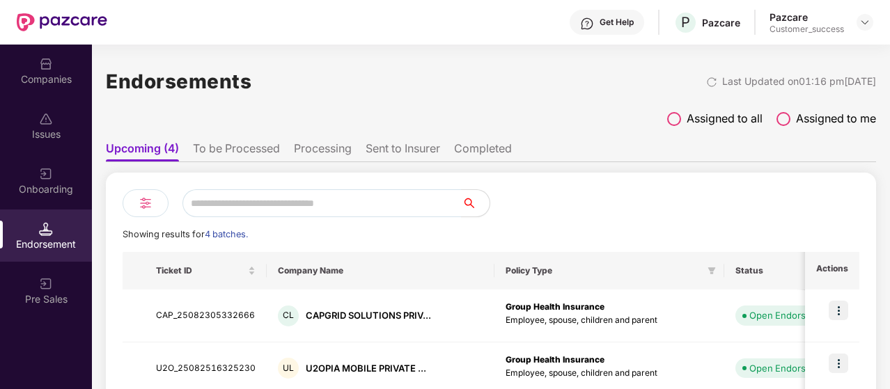
click at [487, 153] on li "Completed" at bounding box center [483, 151] width 58 height 20
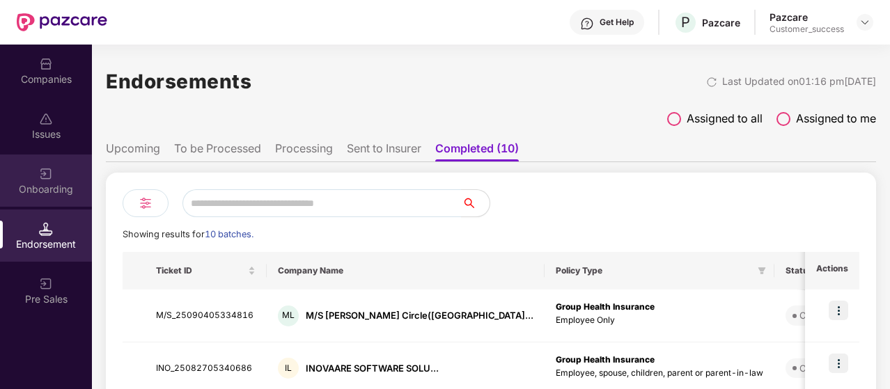
click at [58, 189] on div "Onboarding" at bounding box center [46, 189] width 92 height 14
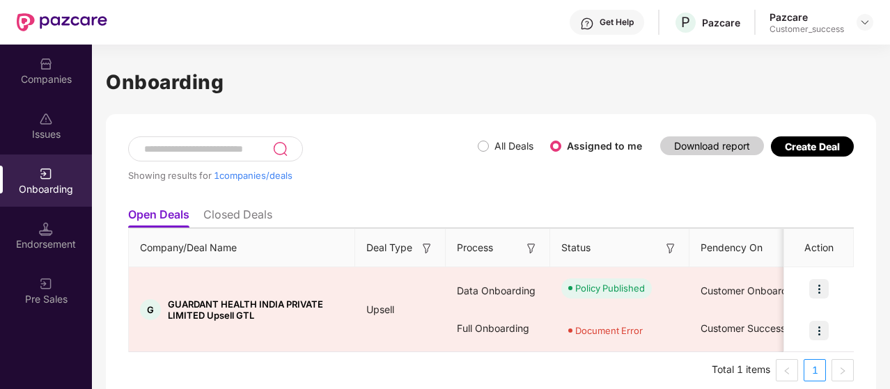
click at [483, 152] on label "All Deals" at bounding box center [508, 146] width 61 height 15
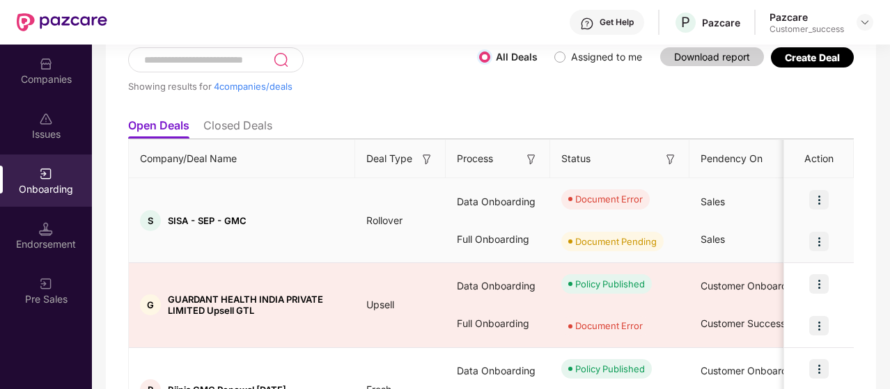
scroll to position [22, 0]
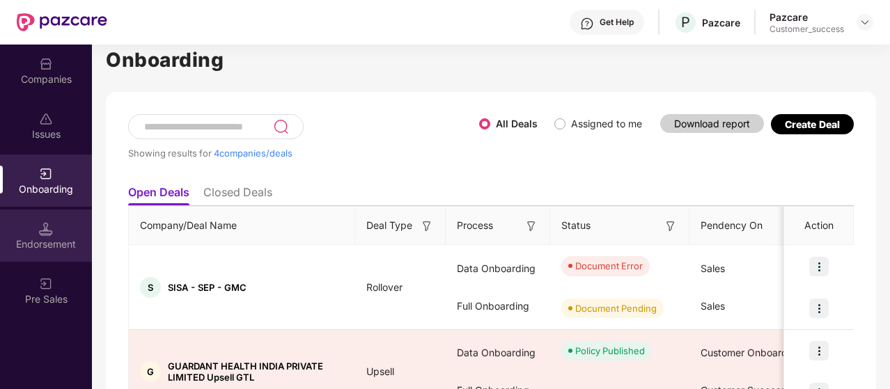
click at [75, 232] on div "Endorsement" at bounding box center [46, 236] width 92 height 52
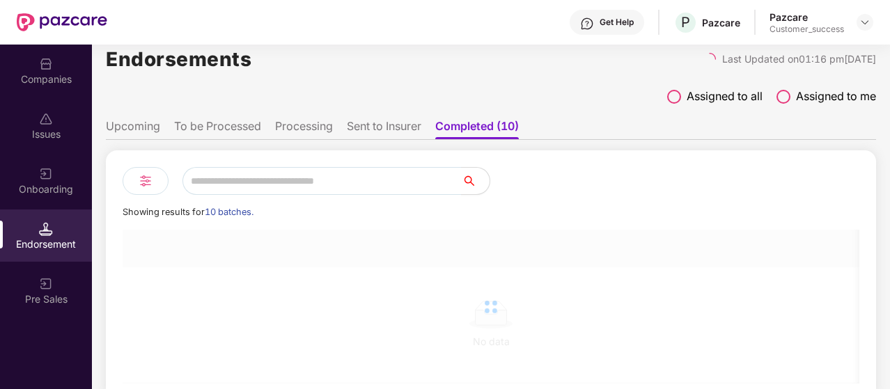
scroll to position [0, 0]
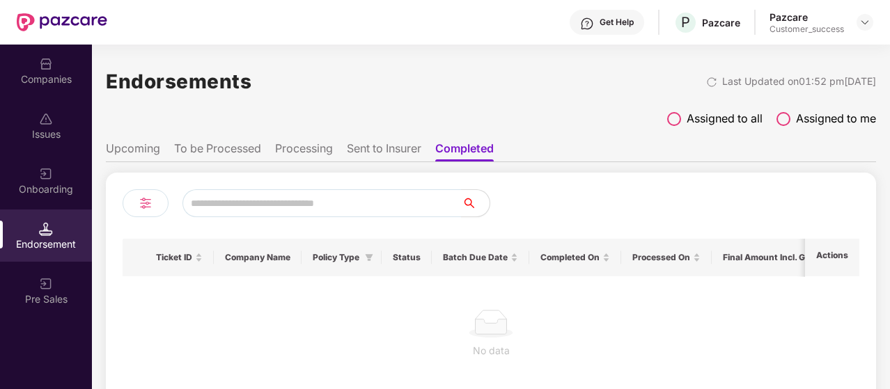
click at [148, 152] on li "Upcoming" at bounding box center [133, 151] width 54 height 20
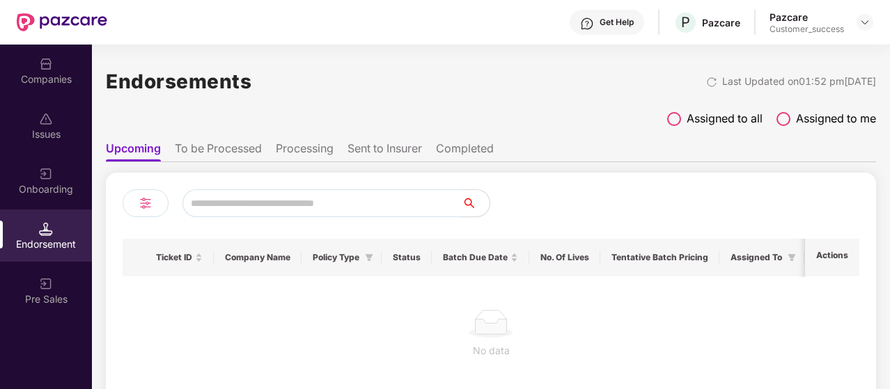
click at [674, 117] on span at bounding box center [674, 119] width 14 height 14
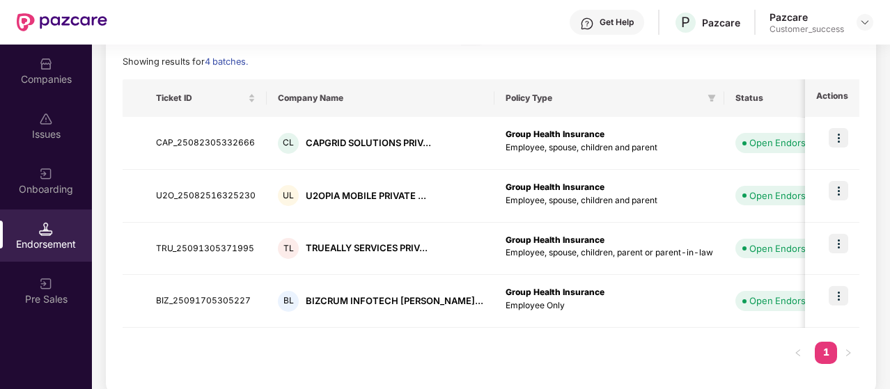
scroll to position [174, 0]
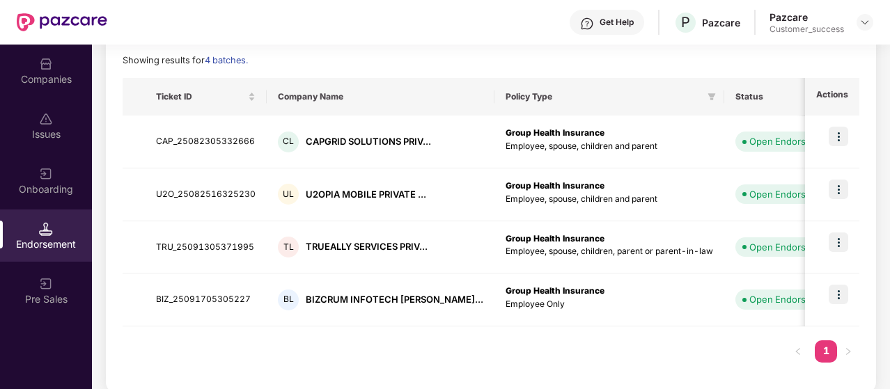
click at [48, 126] on div "Issues" at bounding box center [46, 126] width 92 height 52
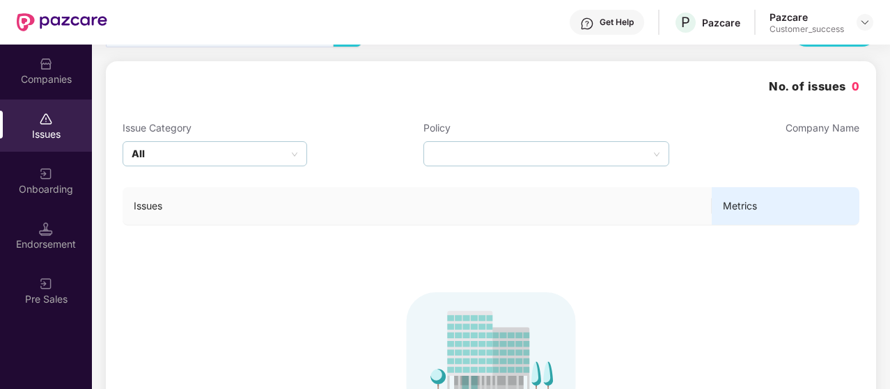
scroll to position [42, 0]
click at [60, 82] on div "Companies" at bounding box center [46, 79] width 92 height 14
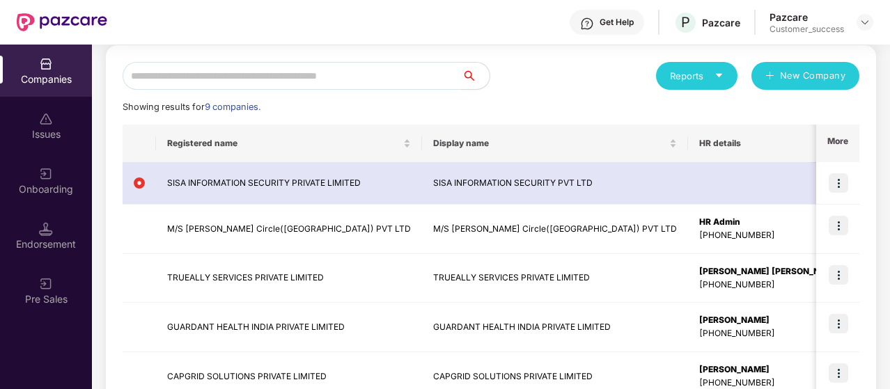
scroll to position [268, 0]
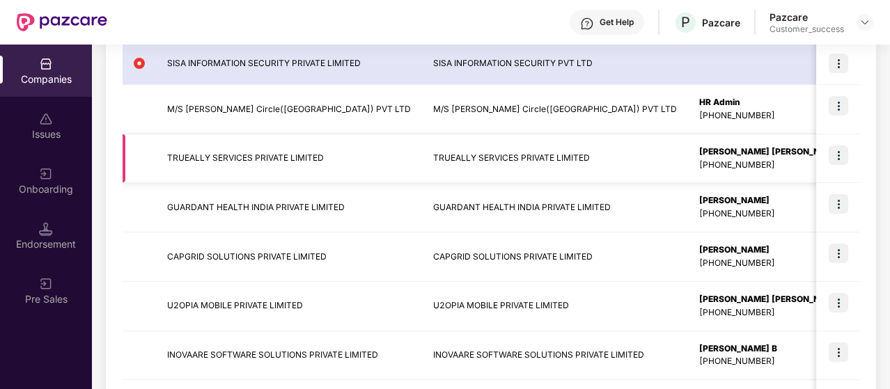
click at [251, 148] on td "TRUEALLY SERVICES PRIVATE LIMITED" at bounding box center [289, 158] width 266 height 49
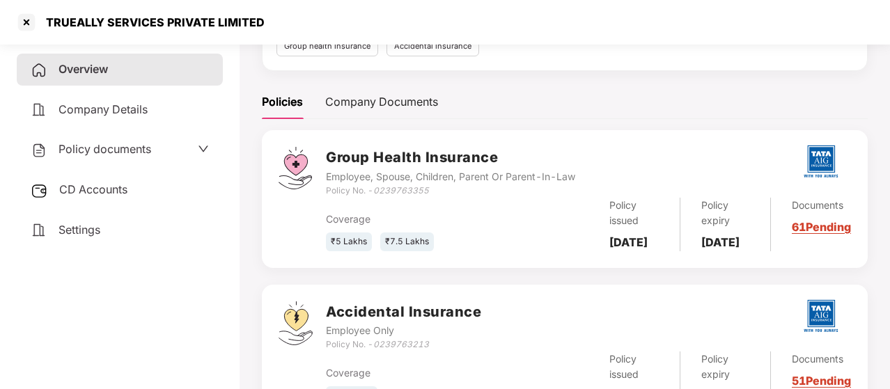
scroll to position [159, 0]
click at [381, 98] on div "Company Documents" at bounding box center [381, 102] width 113 height 17
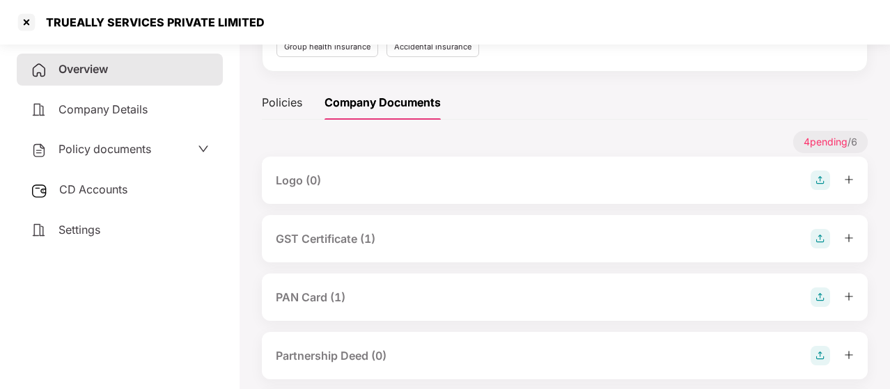
scroll to position [293, 0]
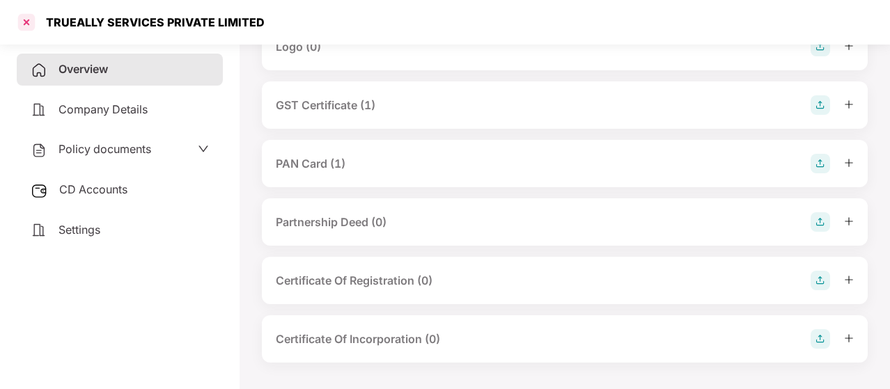
click at [24, 30] on div at bounding box center [26, 22] width 22 height 22
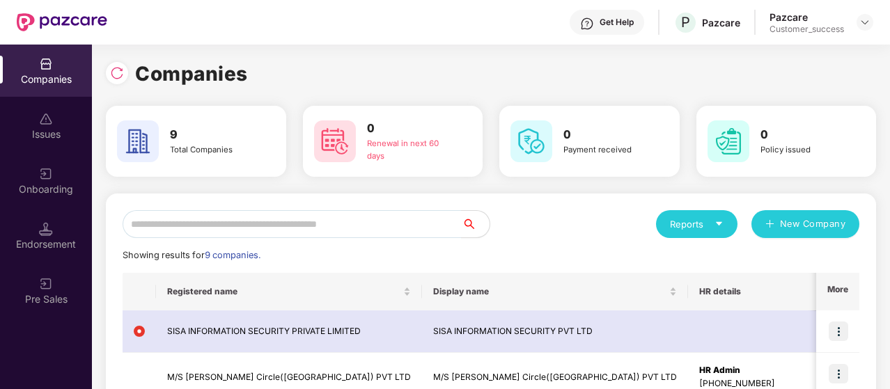
scroll to position [0, 0]
click at [49, 222] on img at bounding box center [46, 229] width 14 height 14
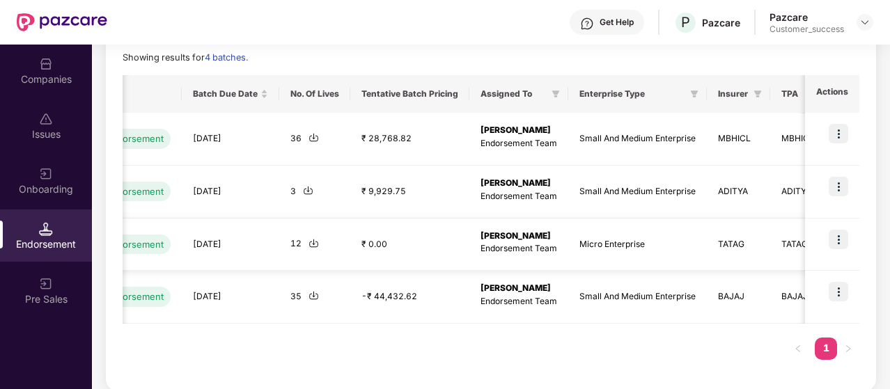
scroll to position [0, 1]
click at [837, 246] on img at bounding box center [838, 239] width 19 height 19
click at [400, 258] on td "₹ 0.00" at bounding box center [409, 245] width 119 height 53
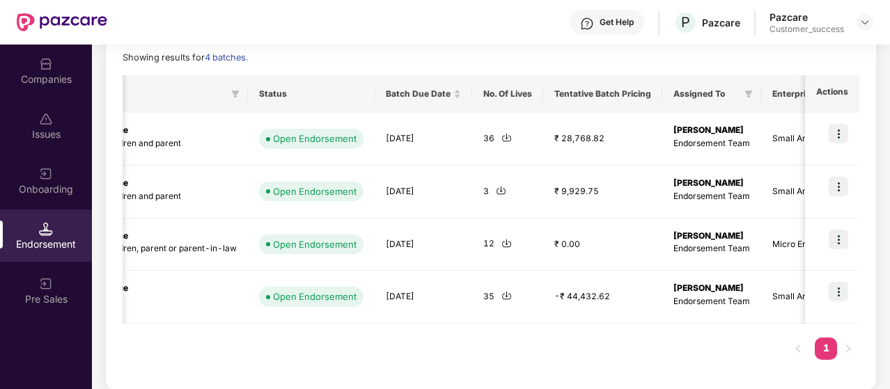
click at [56, 120] on div "Issues" at bounding box center [46, 126] width 92 height 52
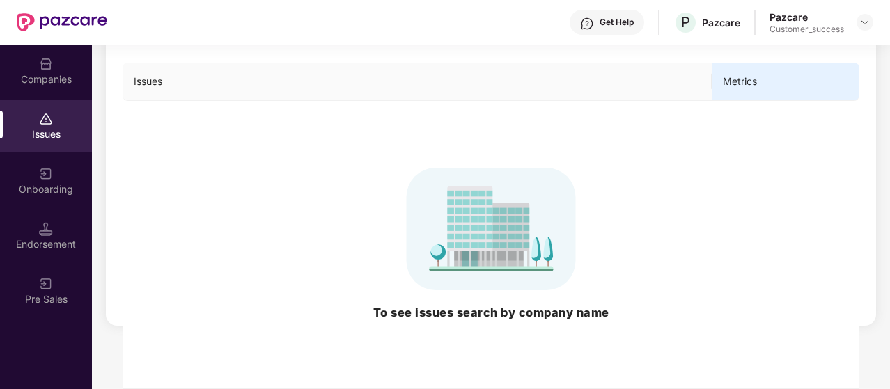
scroll to position [167, 0]
click at [42, 77] on div "Companies" at bounding box center [46, 79] width 92 height 14
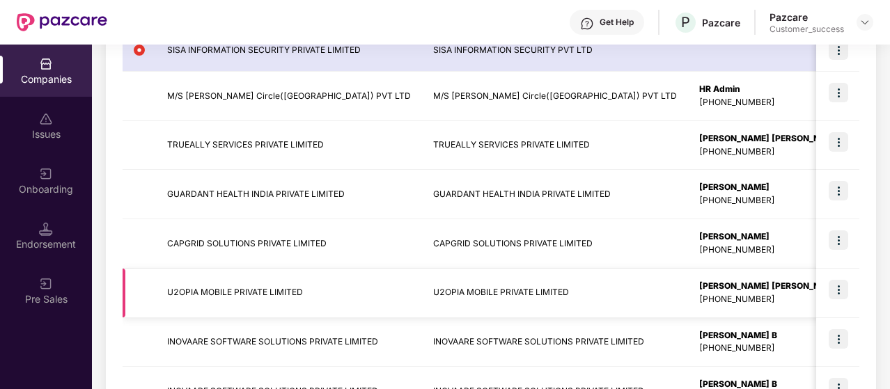
scroll to position [281, 0]
click at [832, 134] on img at bounding box center [838, 141] width 19 height 19
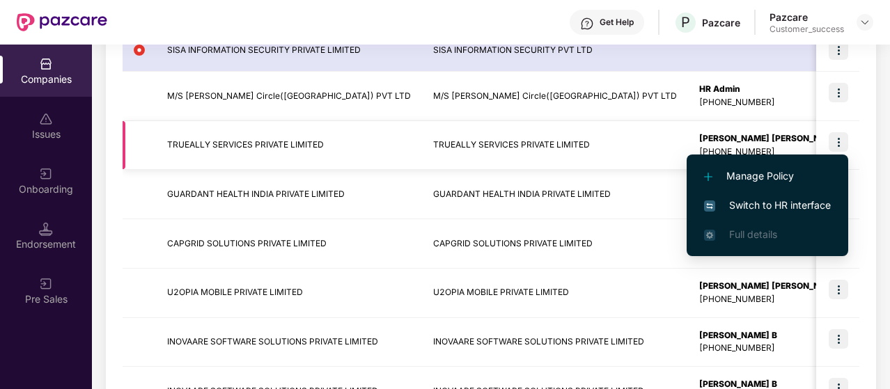
click at [832, 134] on img at bounding box center [838, 141] width 19 height 19
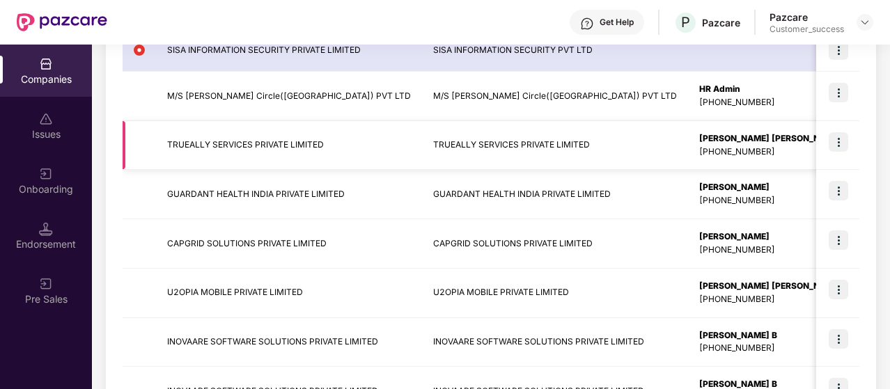
click at [830, 141] on img at bounding box center [838, 141] width 19 height 19
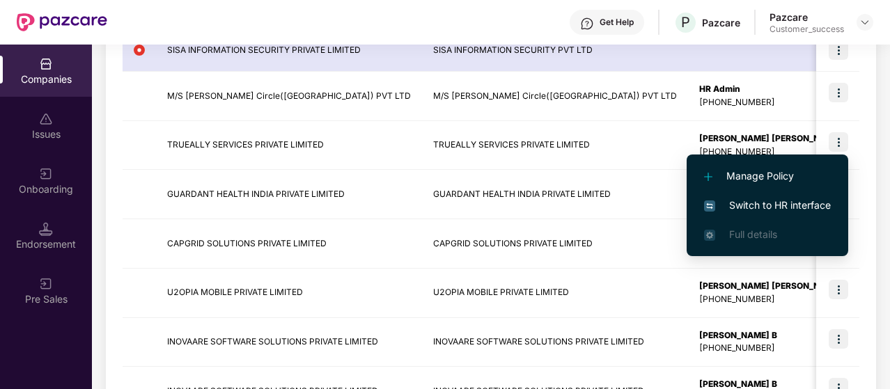
click at [784, 171] on span "Manage Policy" at bounding box center [767, 176] width 127 height 15
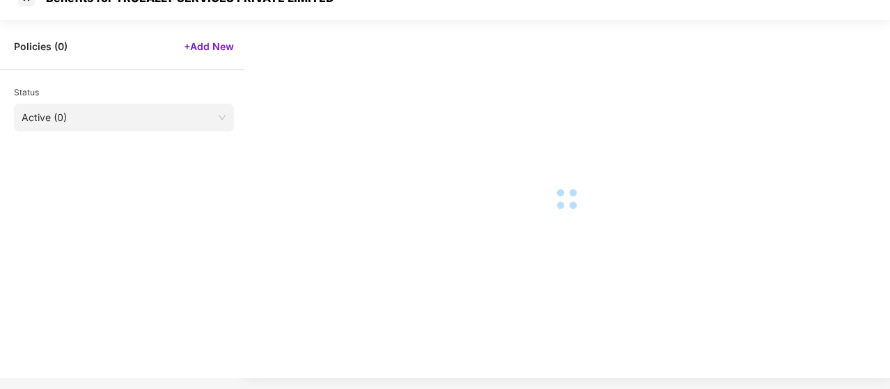
scroll to position [24, 0]
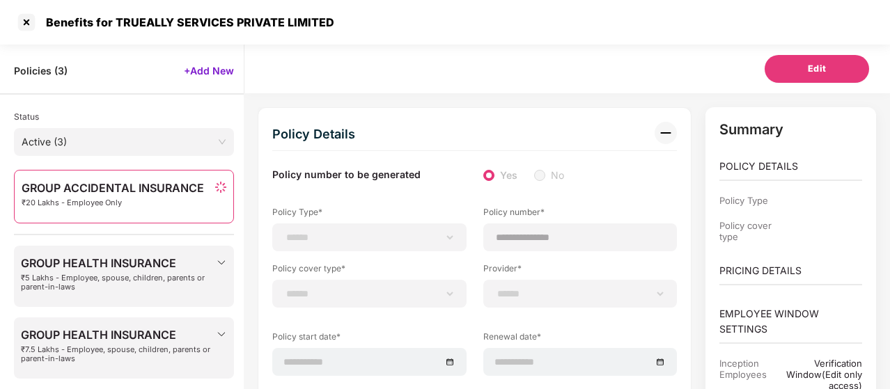
select select "*"
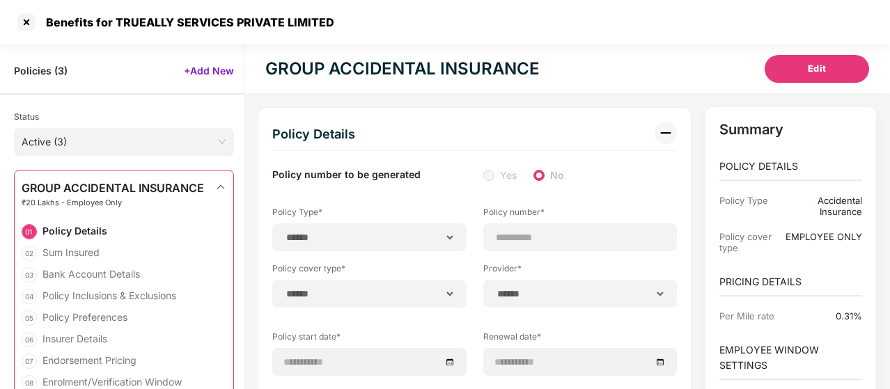
type input "**********"
type input "**"
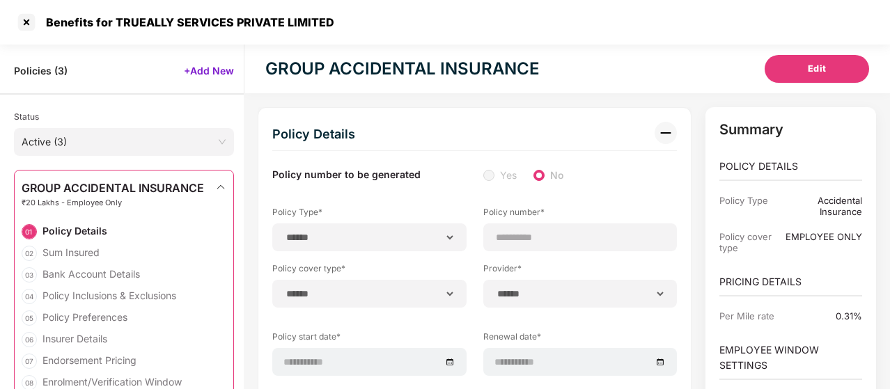
type input "*"
type input "**"
type input "*******"
type input "**********"
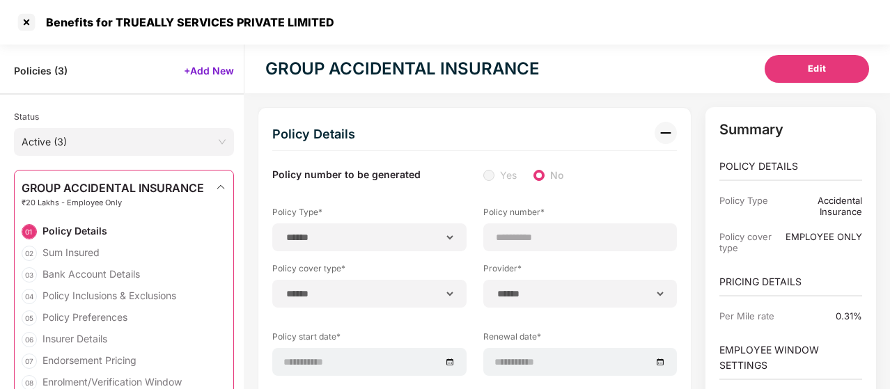
type input "**********"
type input "*****"
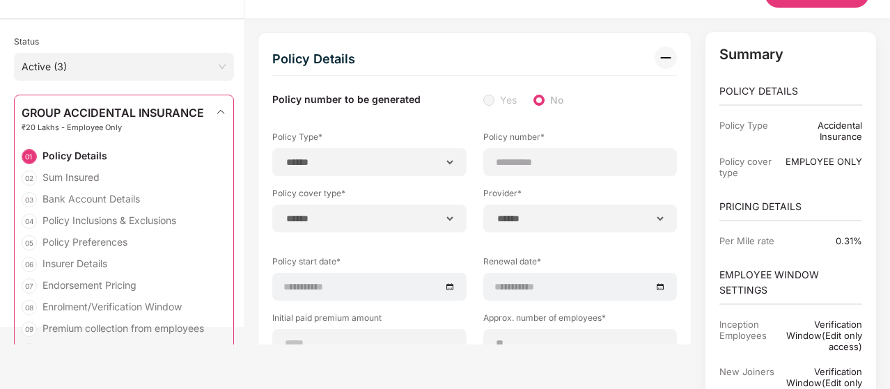
scroll to position [0, 1]
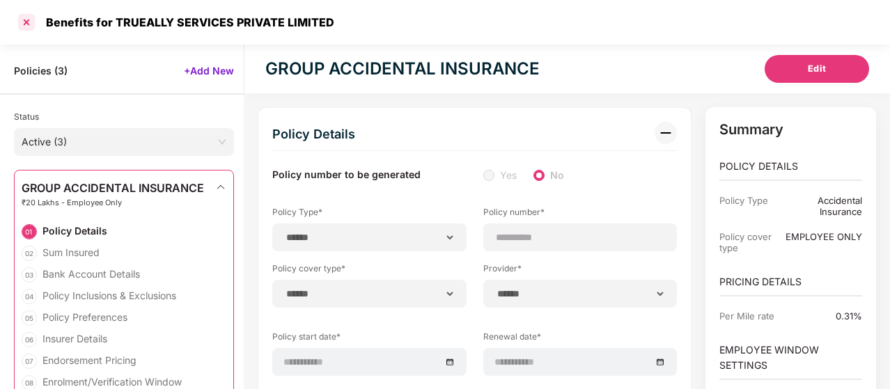
click at [31, 26] on div at bounding box center [26, 22] width 22 height 22
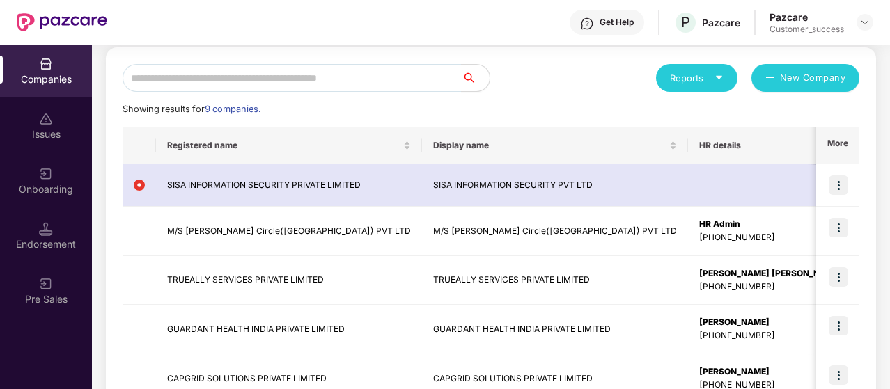
scroll to position [147, 0]
click at [26, 117] on div "Issues" at bounding box center [46, 126] width 92 height 52
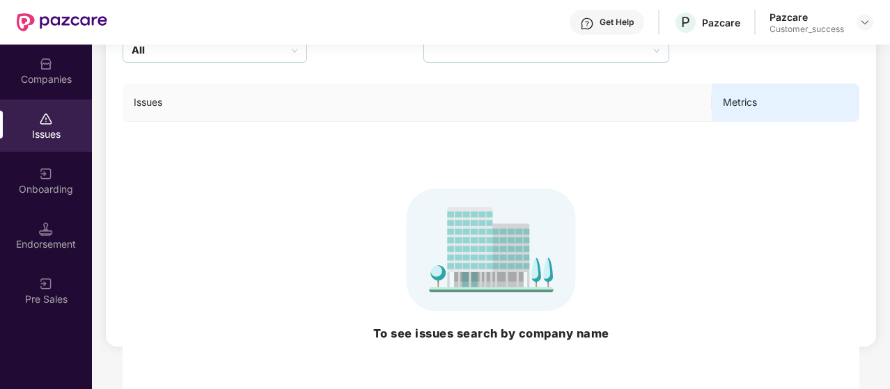
click at [35, 77] on div "Companies" at bounding box center [46, 79] width 92 height 14
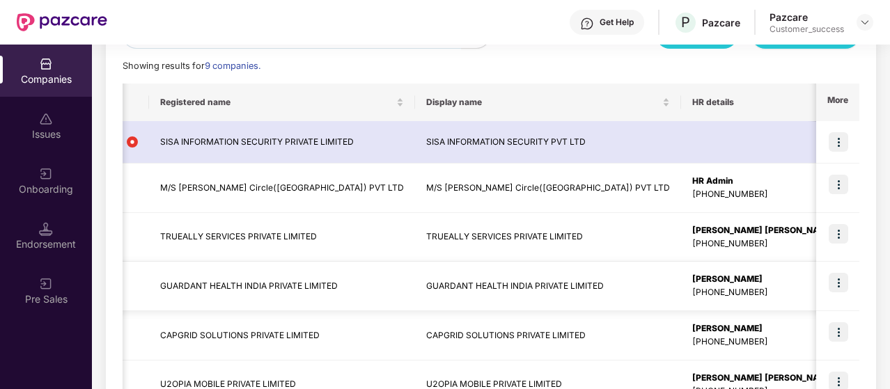
scroll to position [0, 6]
click at [39, 176] on img at bounding box center [46, 174] width 14 height 14
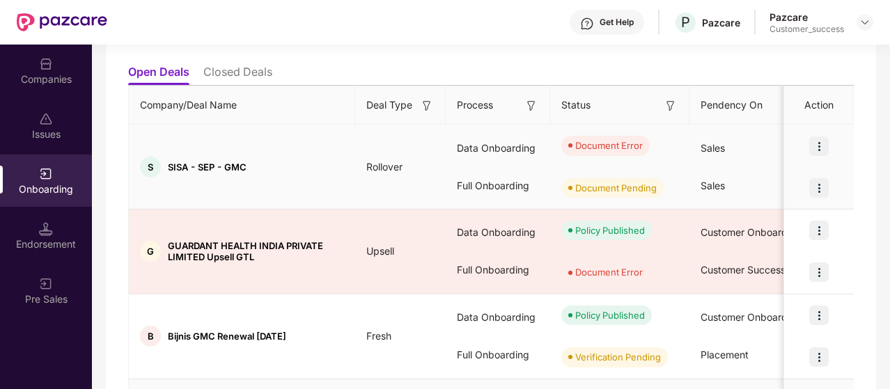
scroll to position [0, 0]
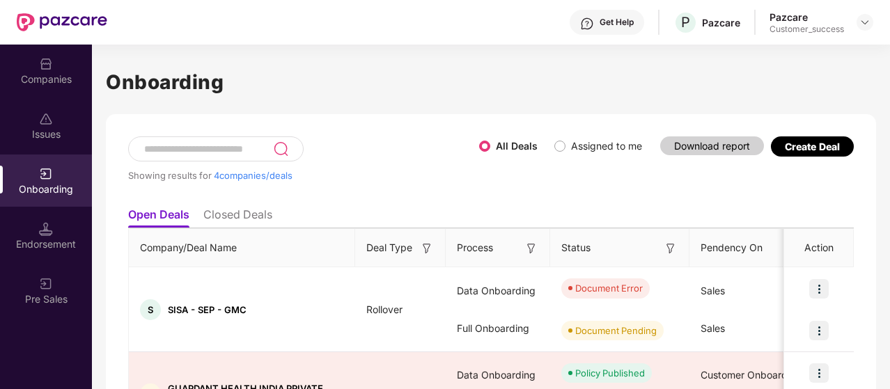
click at [227, 211] on li "Closed Deals" at bounding box center [237, 218] width 69 height 20
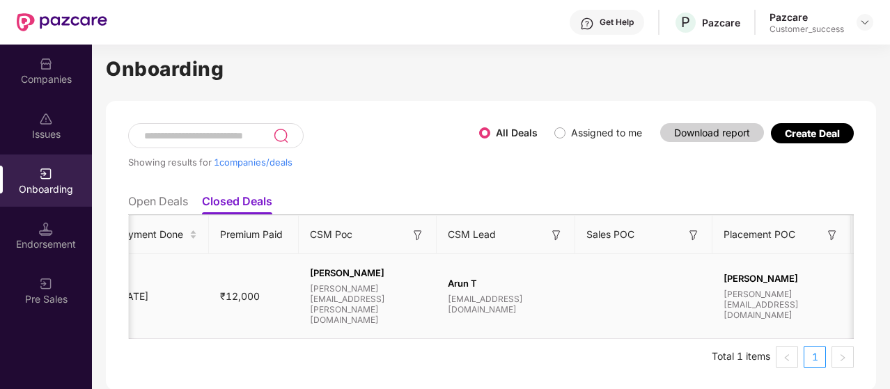
scroll to position [0, 951]
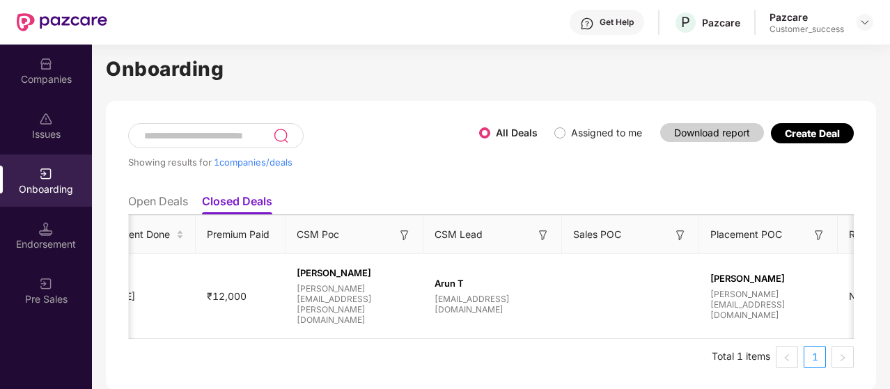
click at [53, 171] on div "Onboarding" at bounding box center [46, 181] width 92 height 52
click at [142, 205] on li "Open Deals" at bounding box center [158, 204] width 60 height 20
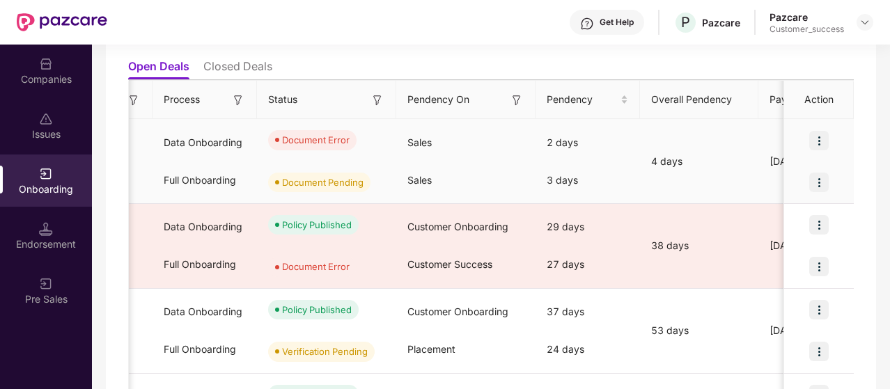
scroll to position [0, 0]
